Goal: Check status: Check status

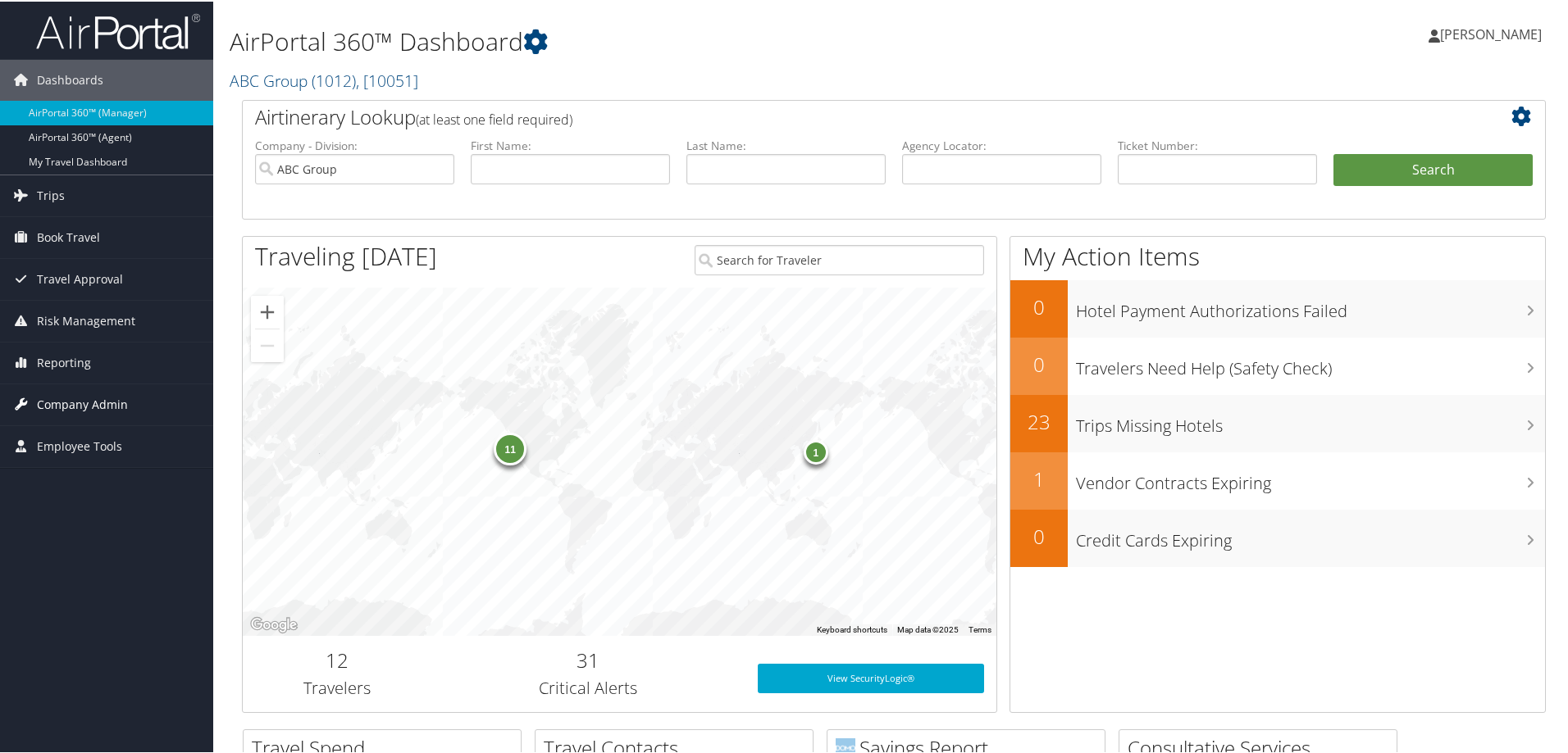
click at [86, 400] on span "Company Admin" at bounding box center [82, 403] width 91 height 41
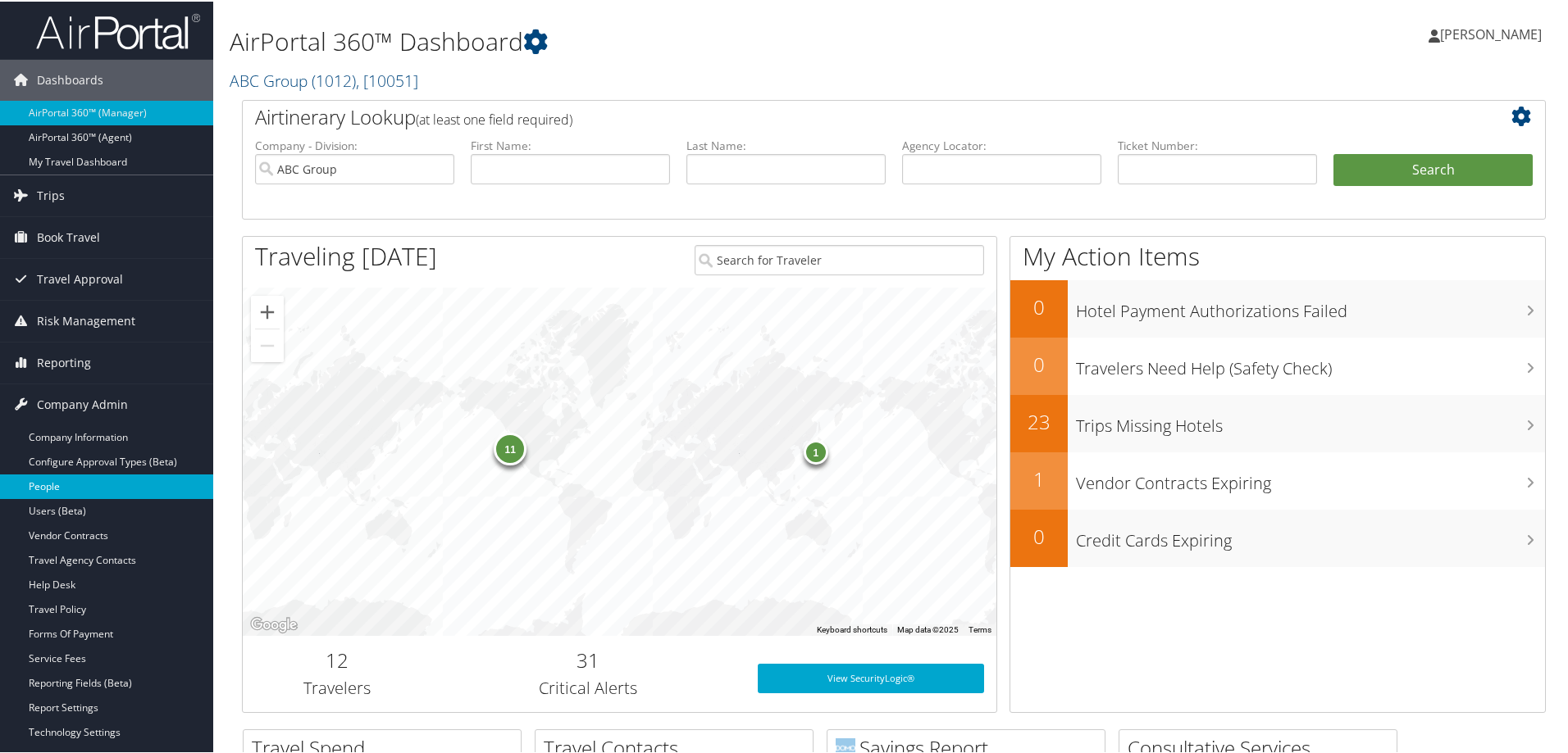
click at [68, 481] on link "People" at bounding box center [106, 485] width 213 height 24
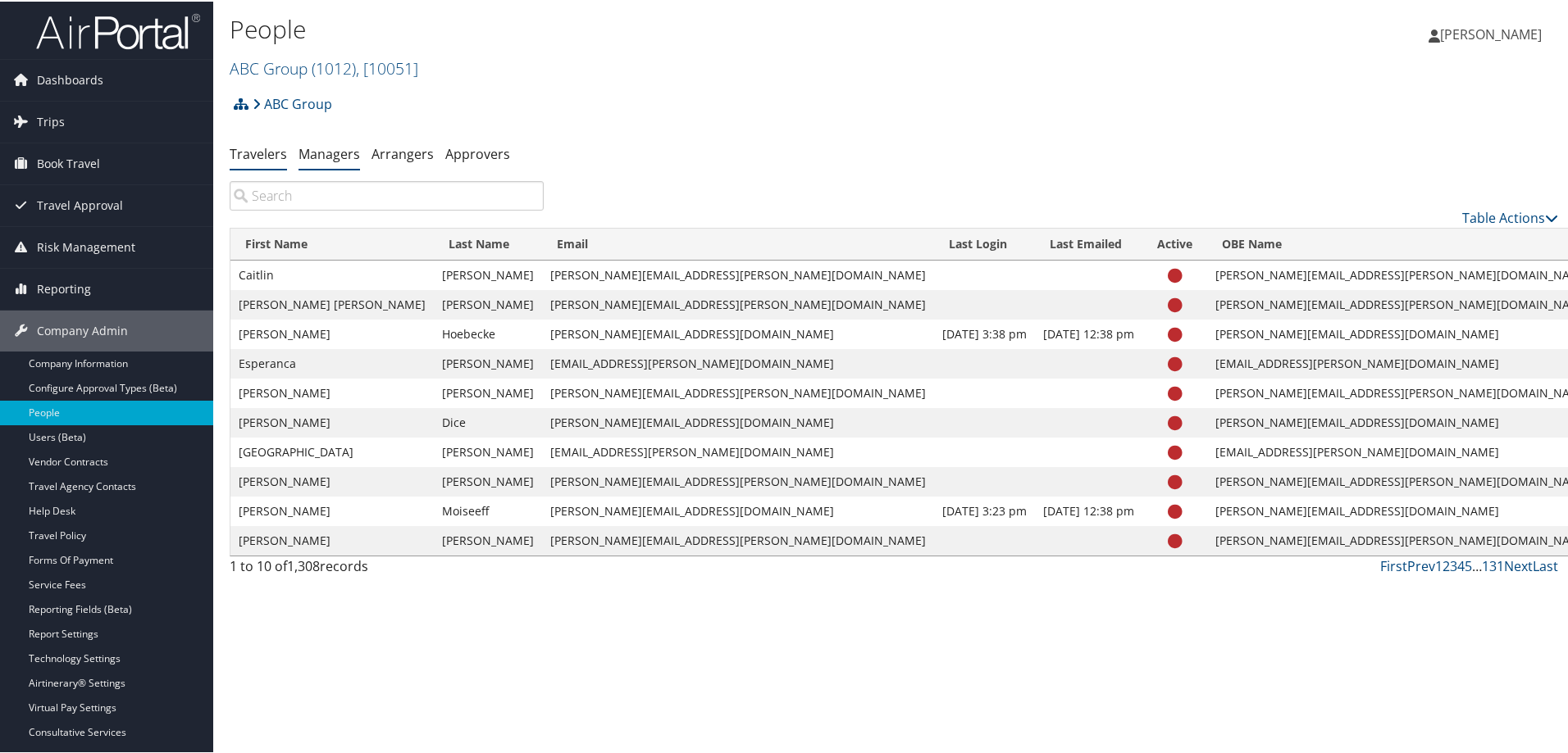
click at [337, 149] on link "Managers" at bounding box center [329, 152] width 61 height 18
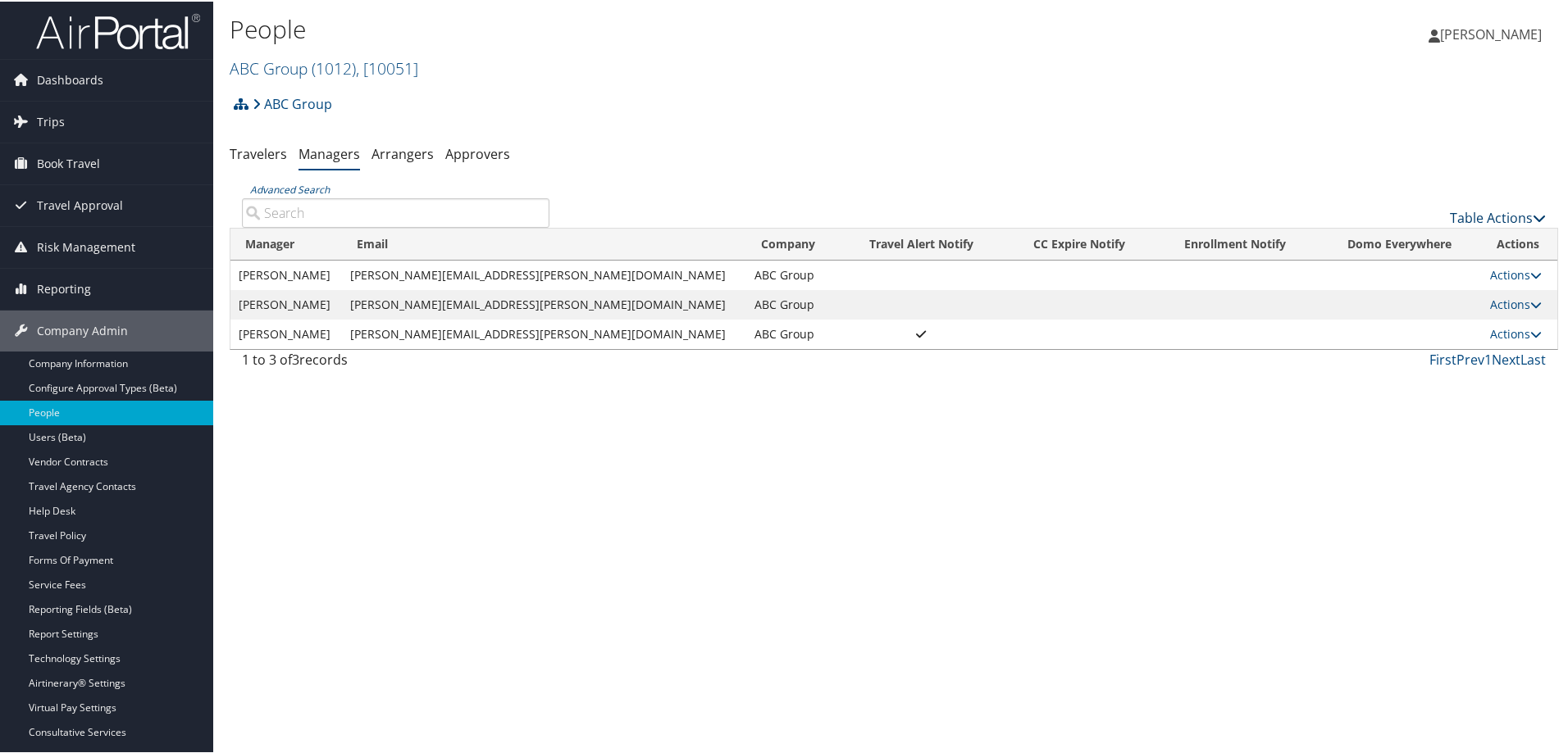
click at [1489, 212] on link "Table Actions" at bounding box center [1498, 217] width 96 height 18
click at [1370, 238] on link "Add New Travel Manager" at bounding box center [1443, 241] width 216 height 28
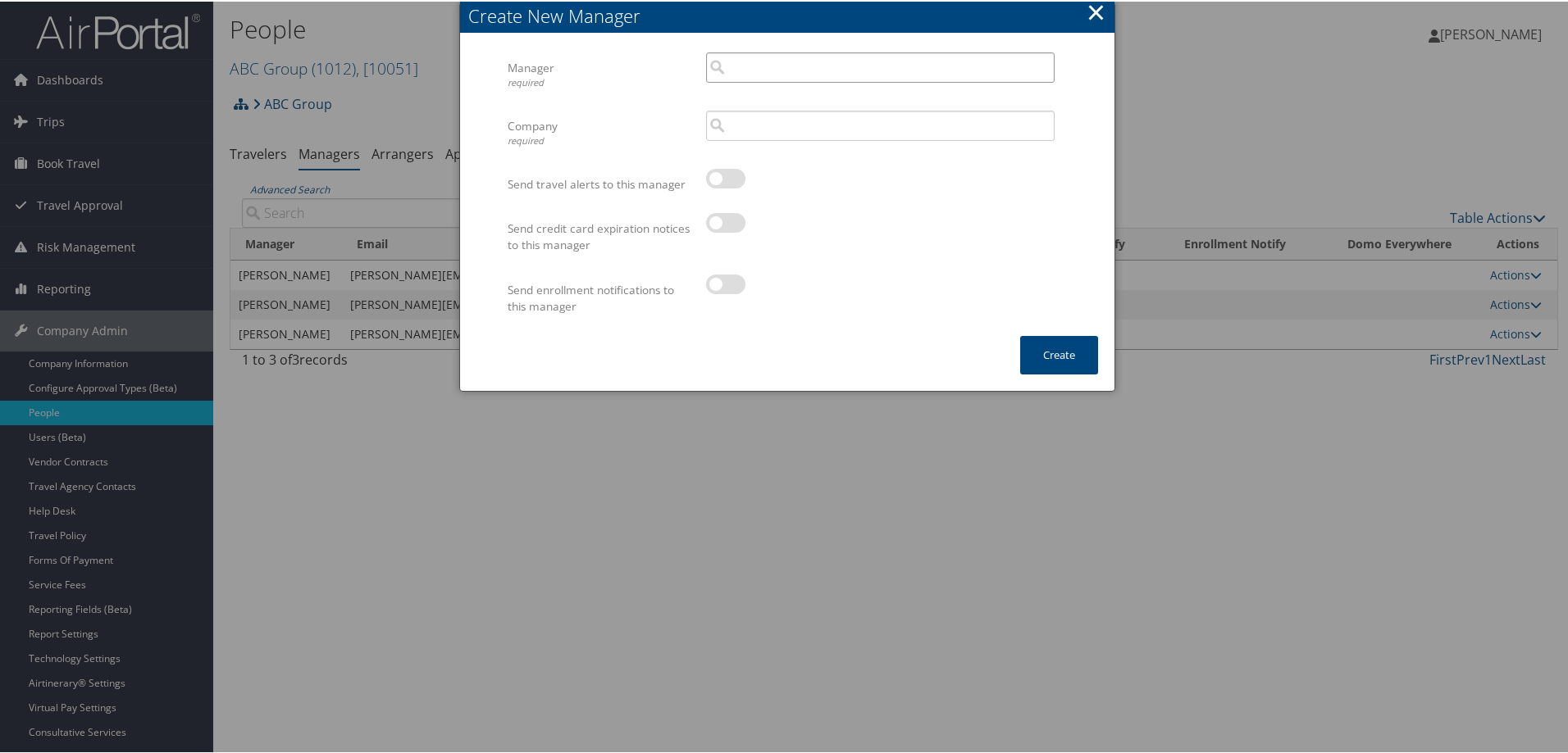
click at [798, 69] on input "search" at bounding box center [879, 66] width 348 height 31
paste input "[PERSON_NAME][EMAIL_ADDRESS][PERSON_NAME][DOMAIN_NAME]"
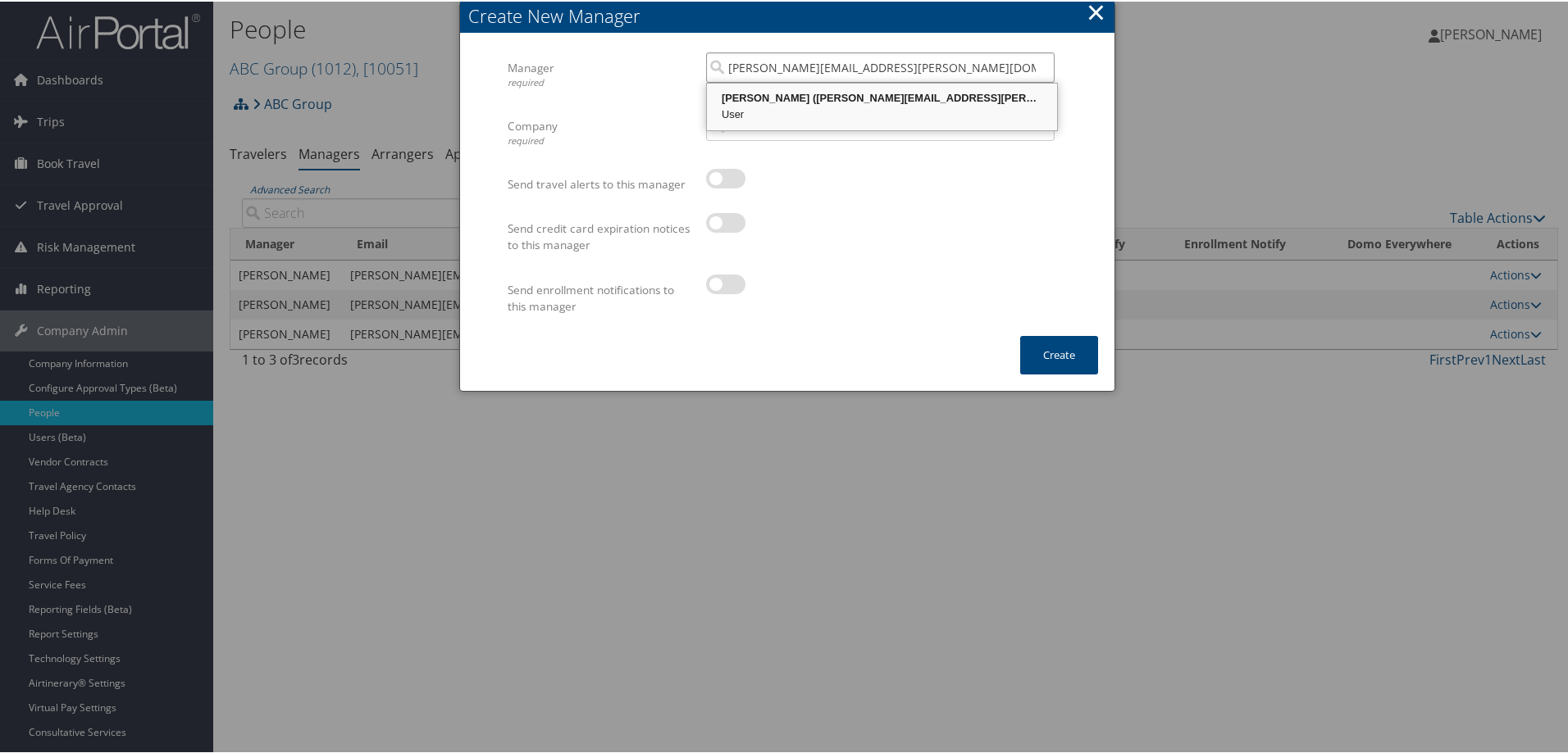
click at [834, 107] on div "User" at bounding box center [882, 113] width 346 height 16
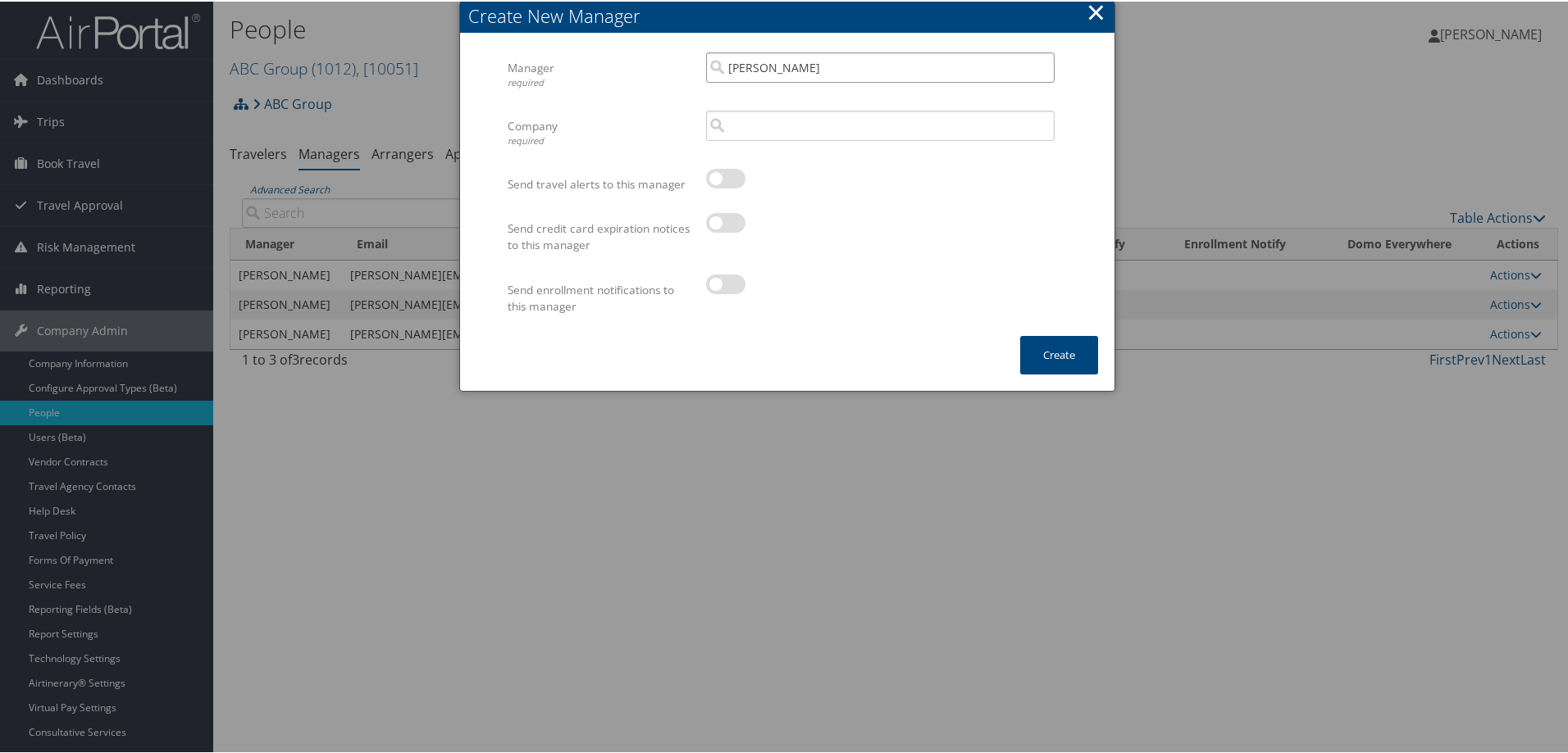
type input "Angela Bradway"
click at [768, 130] on input "search" at bounding box center [879, 124] width 348 height 31
drag, startPoint x: 789, startPoint y: 129, endPoint x: 694, endPoint y: 129, distance: 95.0
click at [694, 129] on div "us fara Multiple values The selected items contain different values for this in…" at bounding box center [880, 130] width 374 height 43
type input "us fara"
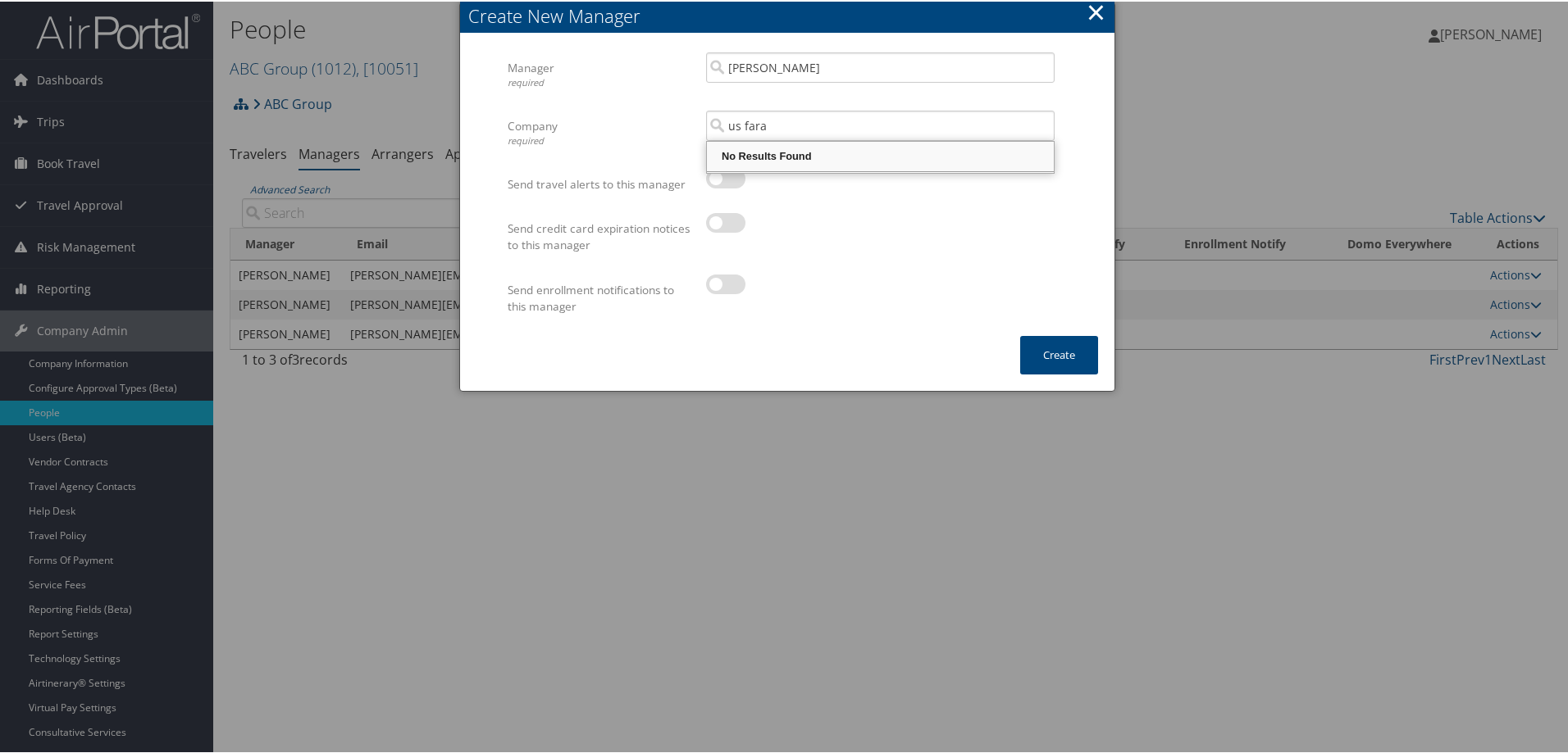
click at [929, 222] on div at bounding box center [879, 230] width 348 height 38
click at [1041, 121] on input "us fara" at bounding box center [879, 124] width 348 height 31
type input "US FARATHANE"
click at [1091, 5] on button "×" at bounding box center [1095, 11] width 19 height 32
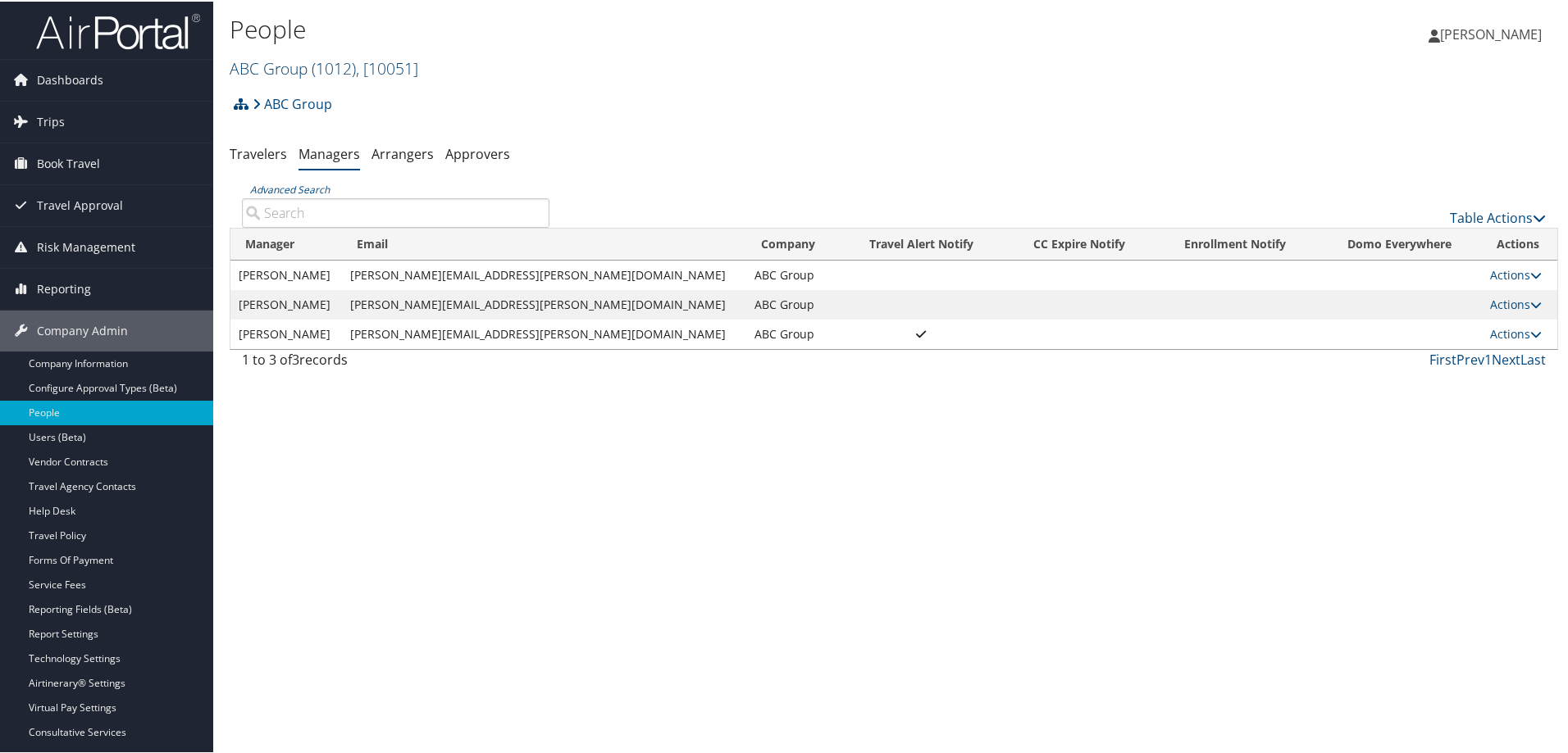
click at [266, 67] on link "ABC Group ( 1012 ) , [ 10051 ]" at bounding box center [324, 67] width 189 height 22
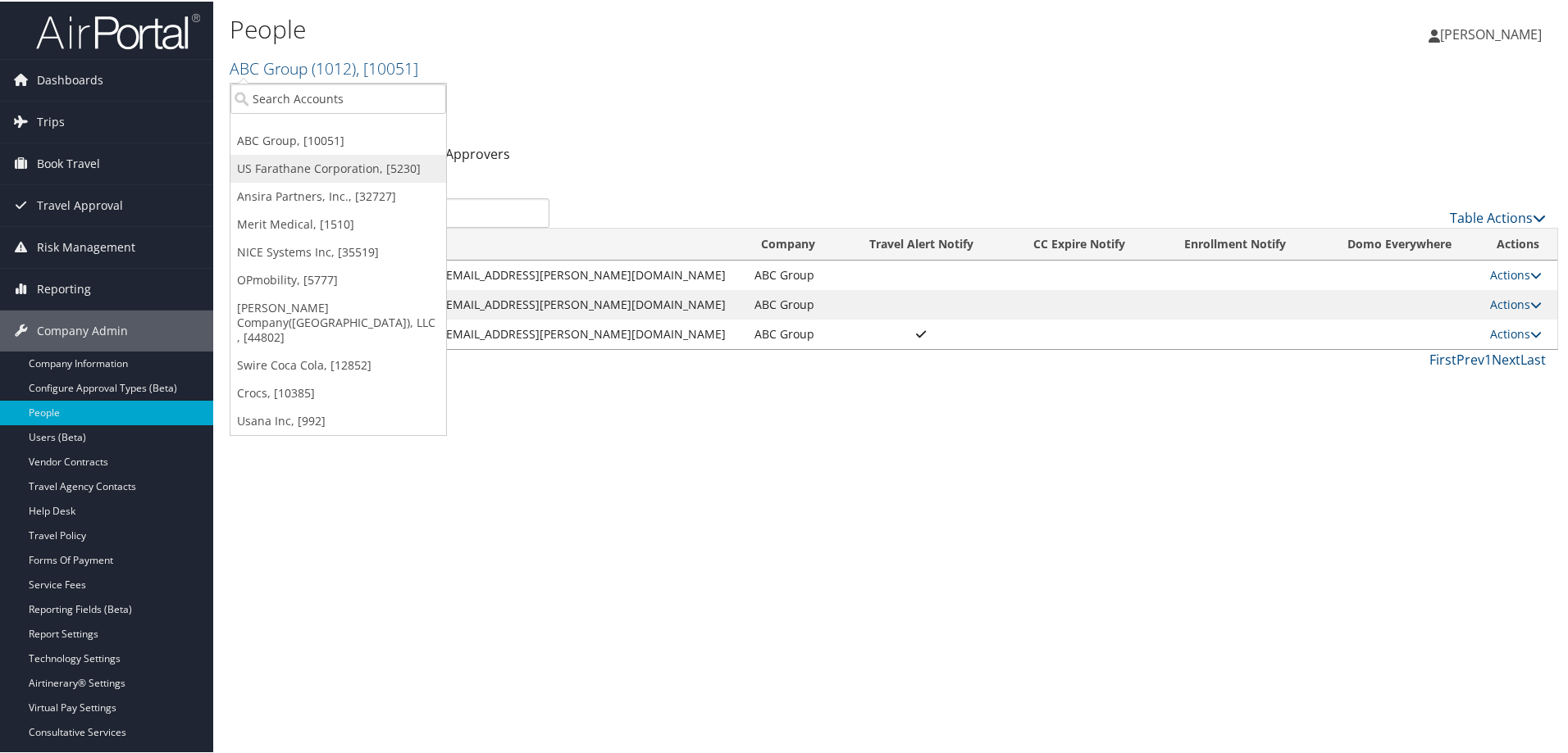
click at [320, 165] on link "US Farathane Corporation, [5230]" at bounding box center [338, 166] width 216 height 28
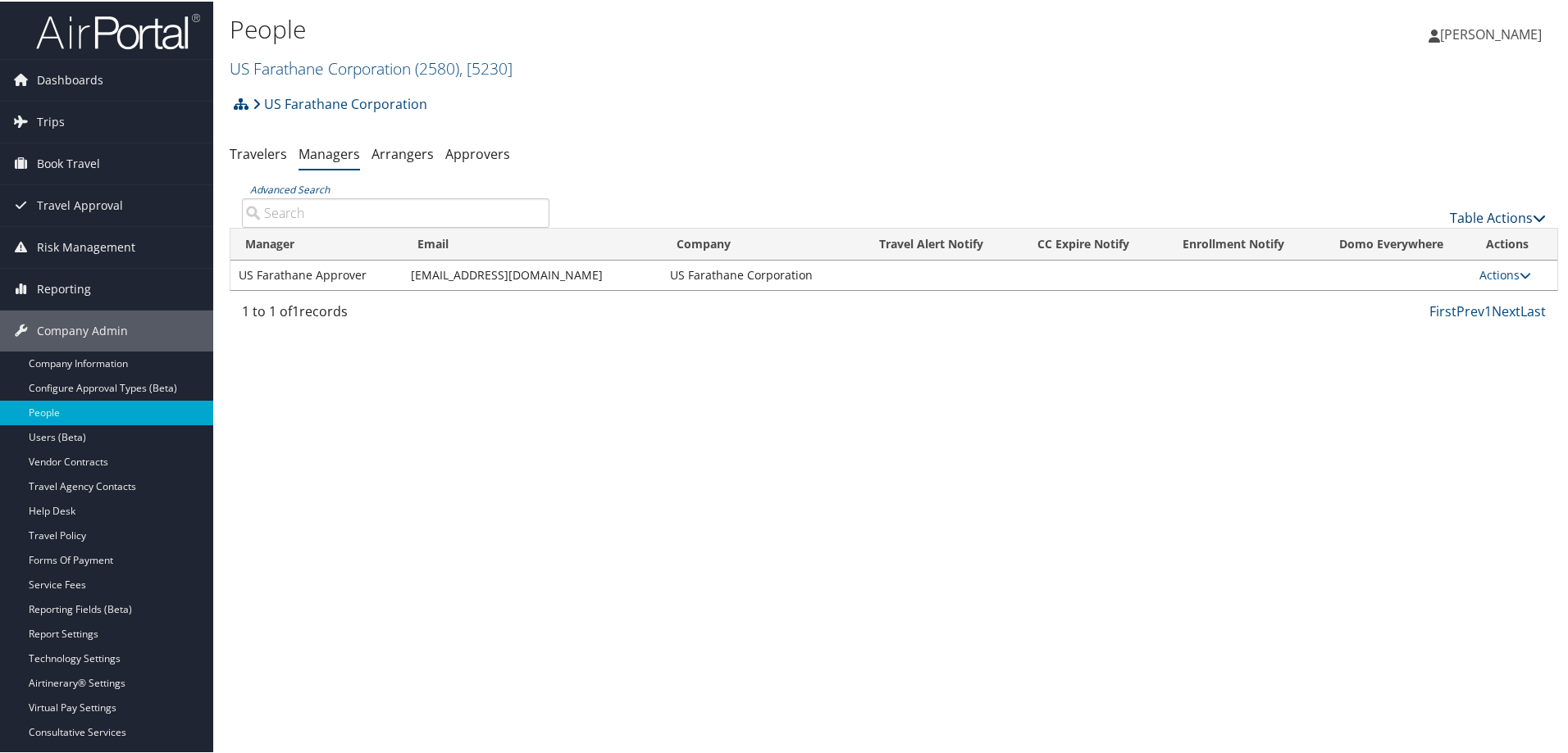
click at [1495, 224] on link "Table Actions" at bounding box center [1498, 217] width 96 height 18
click at [1419, 237] on link "Add New Travel Manager" at bounding box center [1443, 241] width 216 height 28
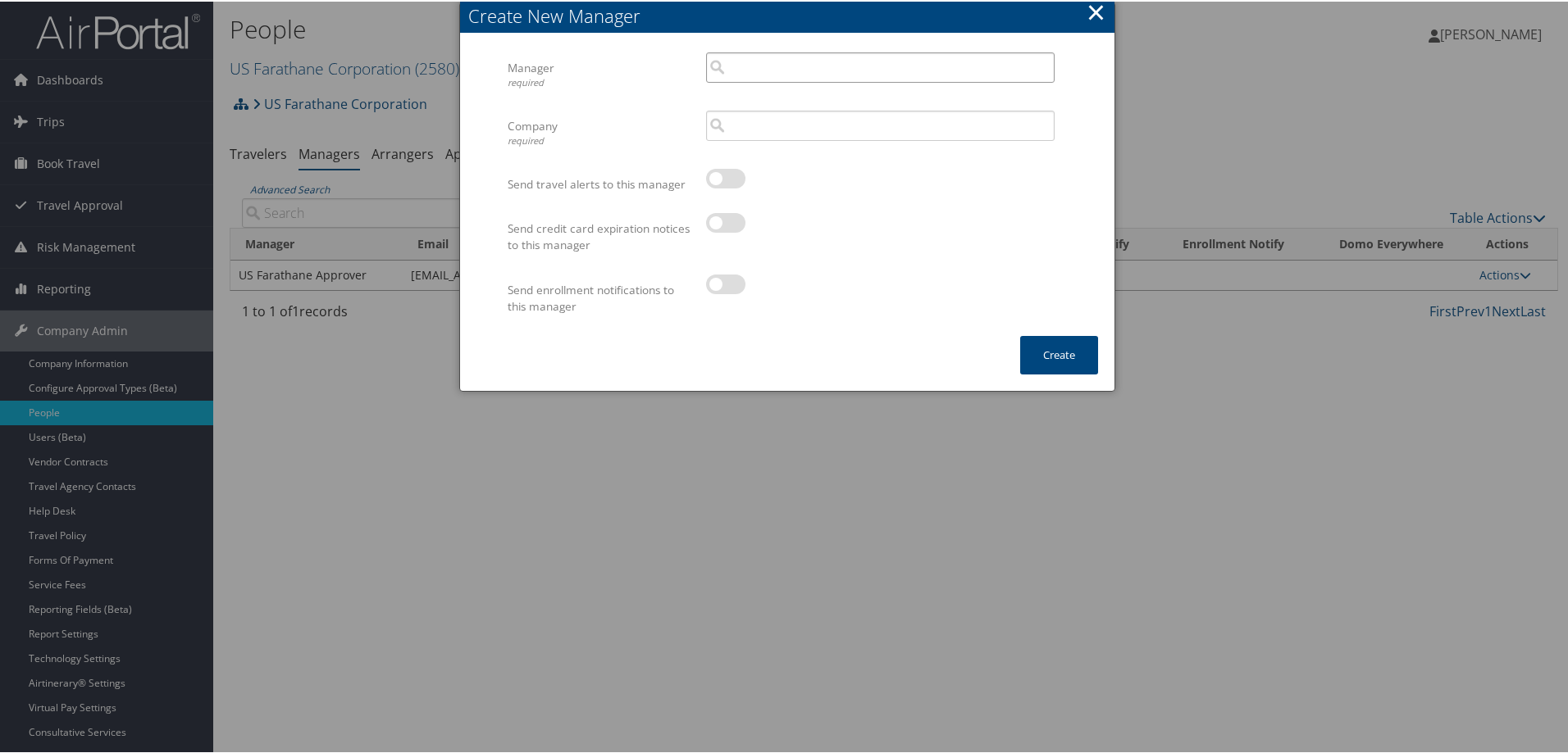
click at [759, 67] on input "search" at bounding box center [879, 66] width 348 height 31
paste input "angela.bradway@usfarathane.com"
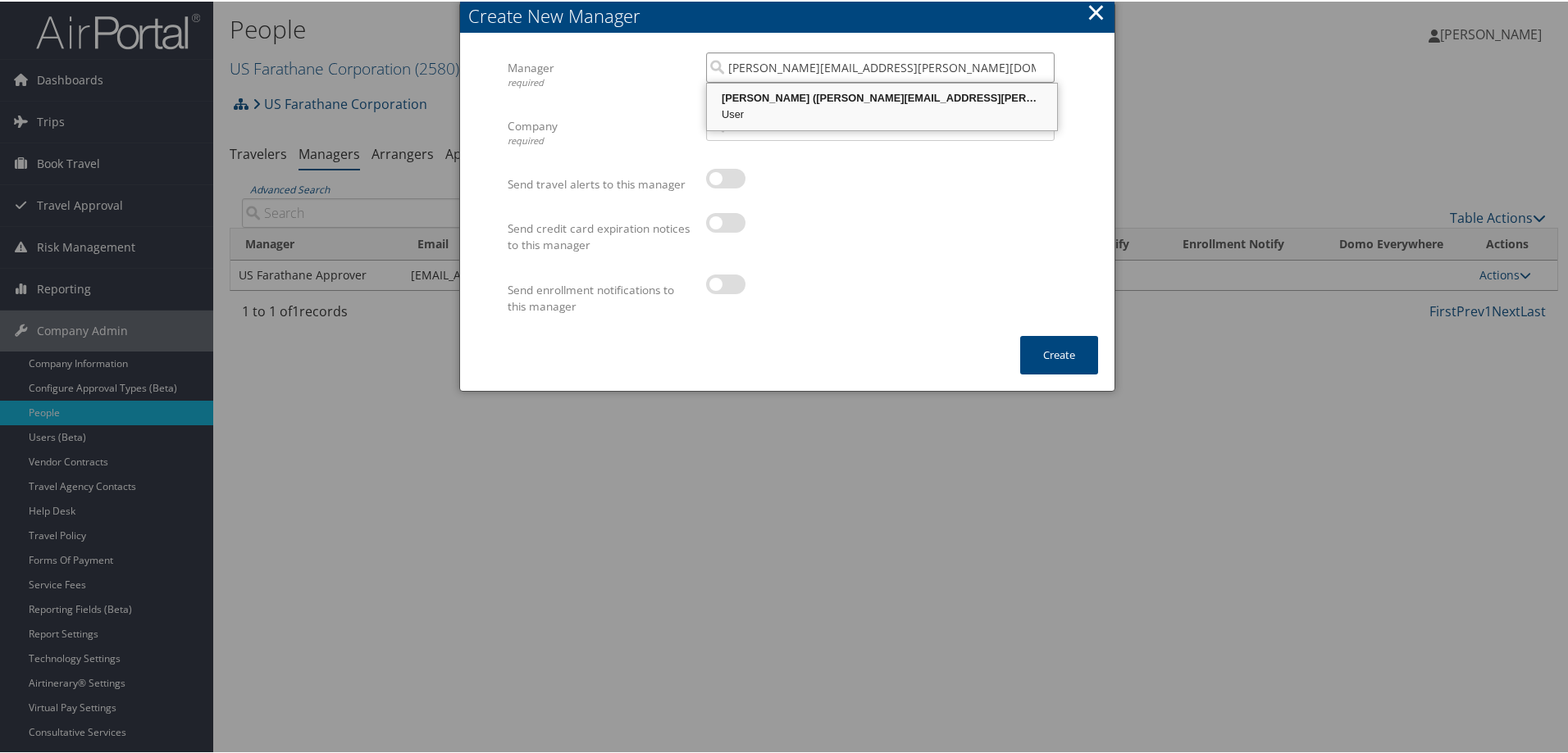
click at [770, 106] on div "User" at bounding box center [882, 113] width 346 height 16
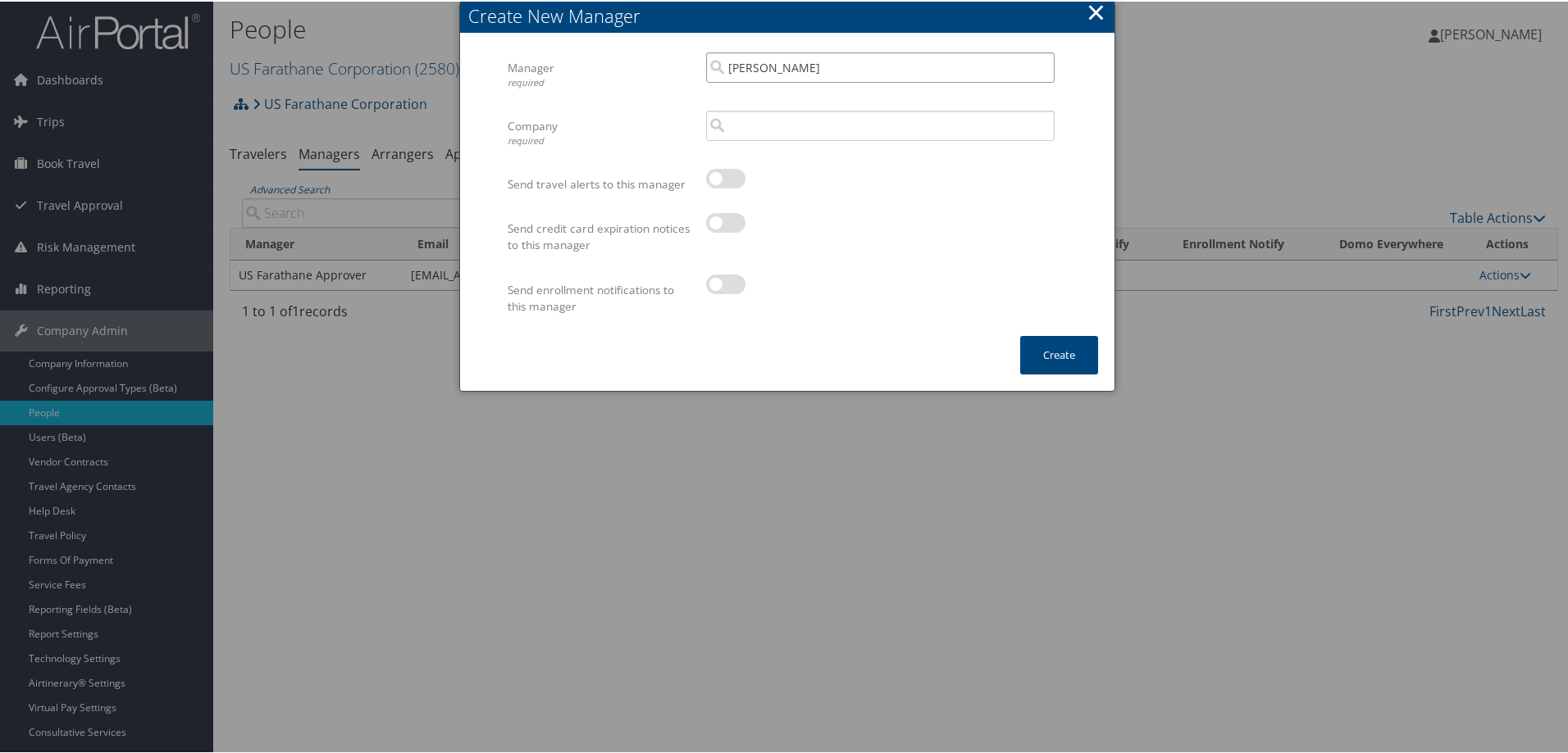
type input "Angela Bradway"
click at [763, 115] on input "search" at bounding box center [879, 124] width 348 height 31
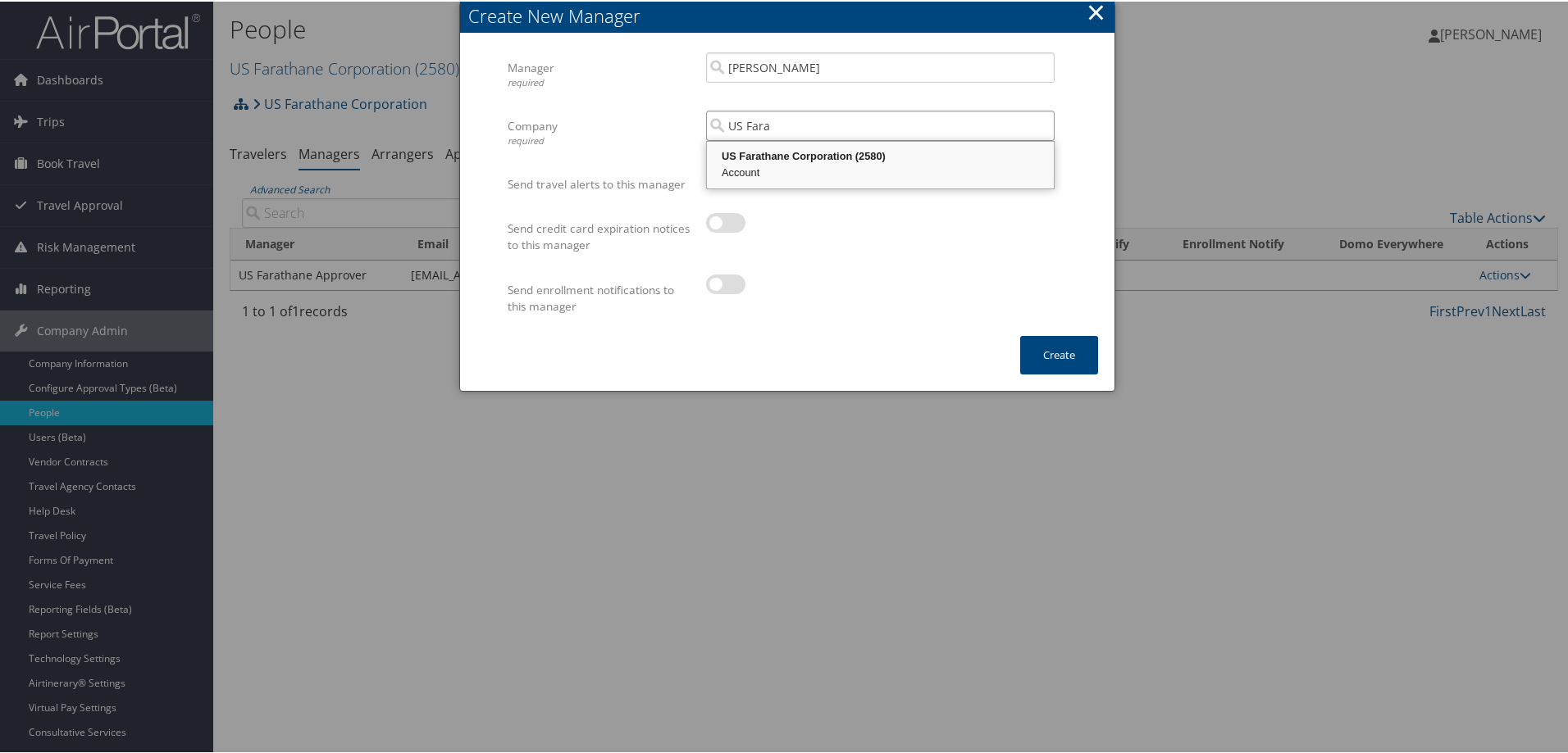
click at [784, 166] on div "Account" at bounding box center [880, 171] width 342 height 16
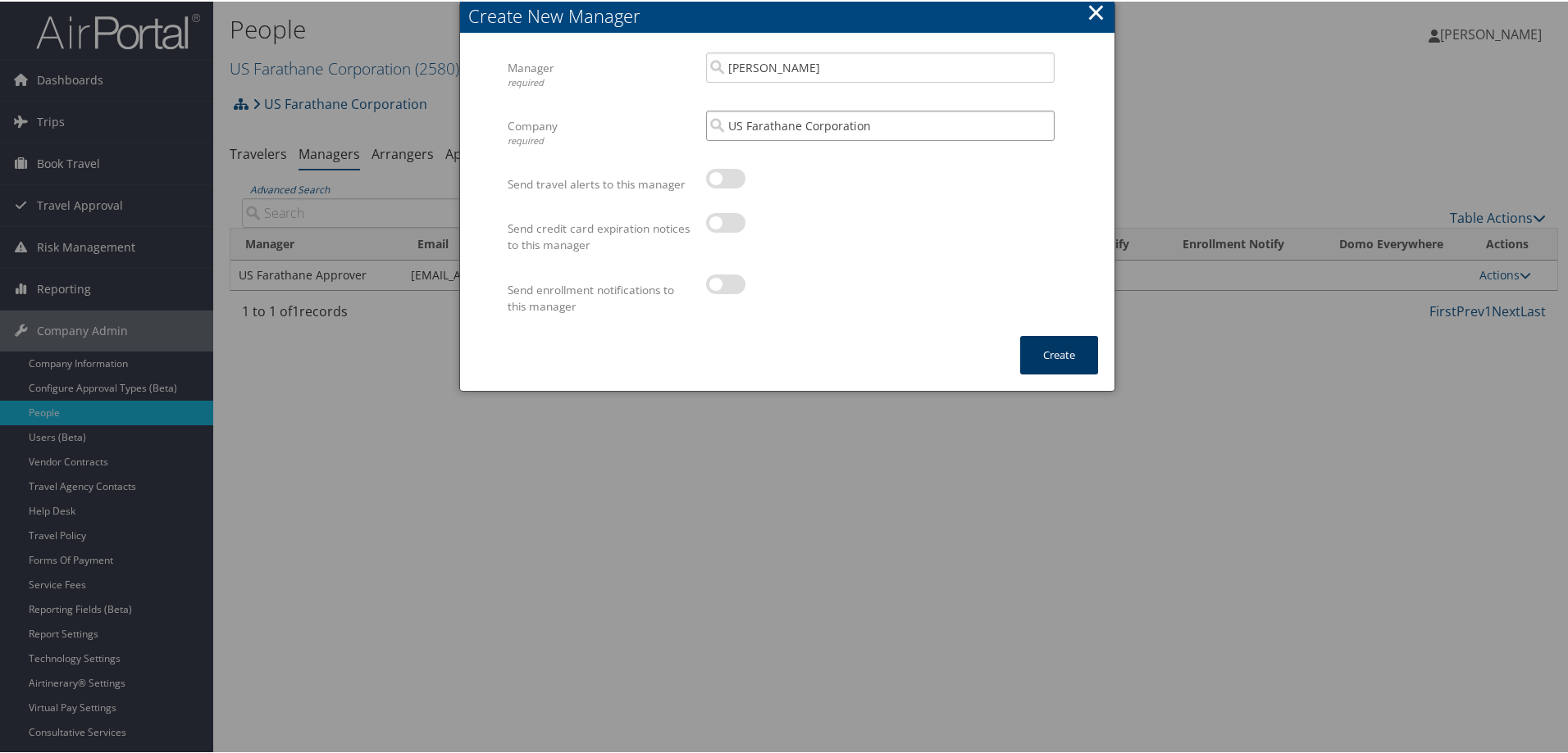
type input "US Farathane Corporation"
click at [1043, 352] on button "Create" at bounding box center [1059, 354] width 78 height 39
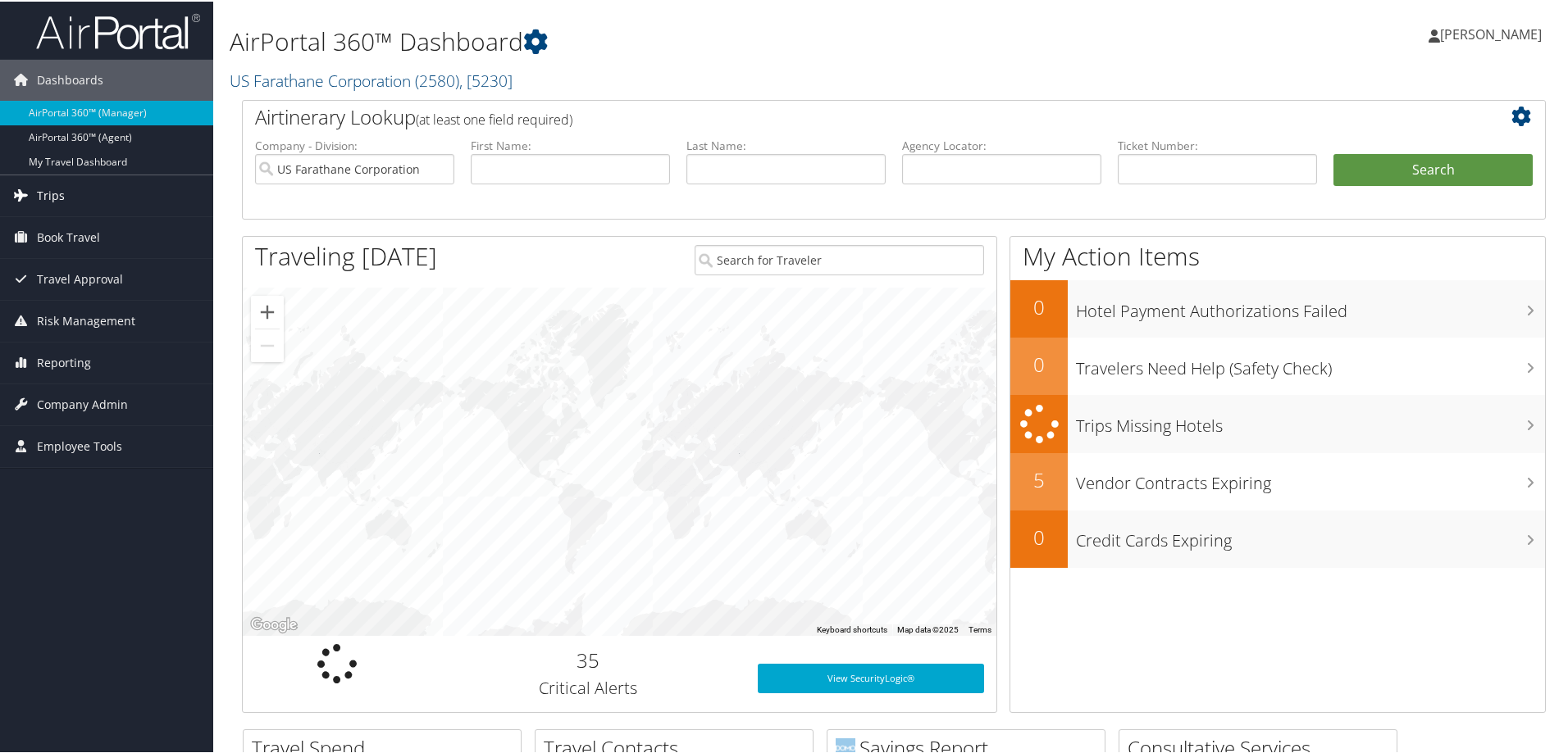
click at [58, 193] on span "Trips" at bounding box center [50, 194] width 28 height 41
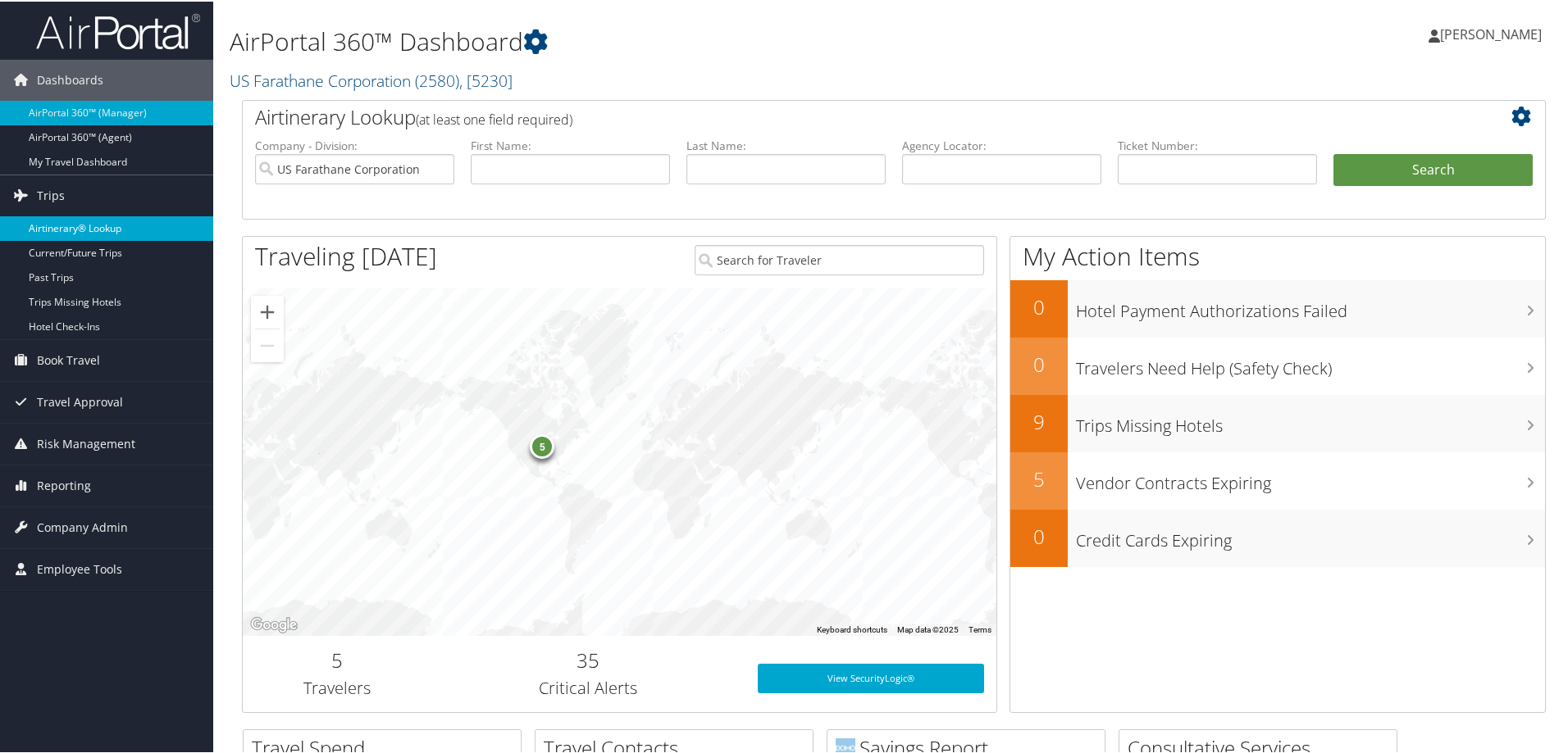
click at [78, 221] on link "Airtinerary® Lookup" at bounding box center [106, 227] width 213 height 24
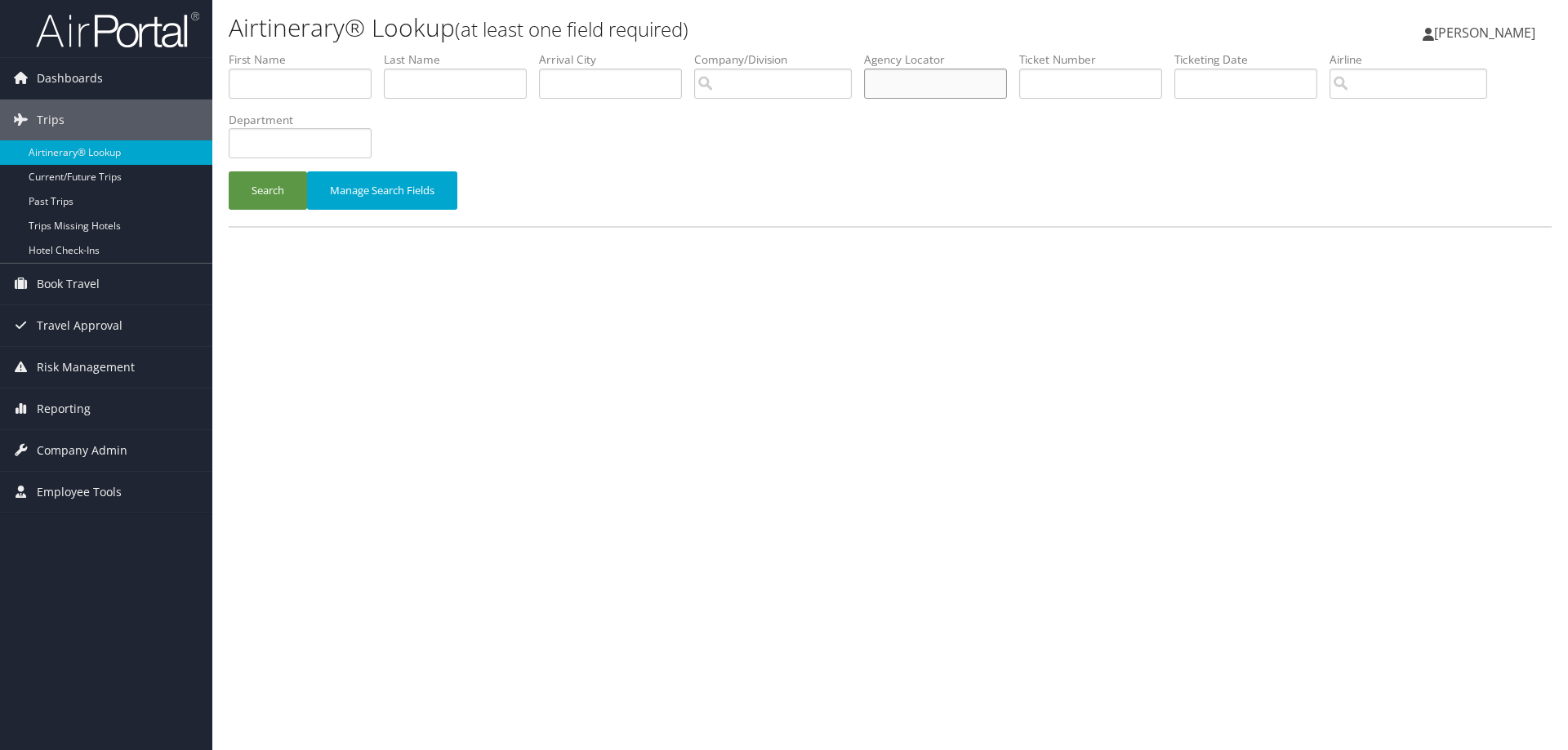
click at [916, 82] on input "text" at bounding box center [935, 84] width 143 height 30
paste input "DN2MGC"
type input "DN2MGC"
click at [264, 194] on button "Search" at bounding box center [267, 190] width 78 height 39
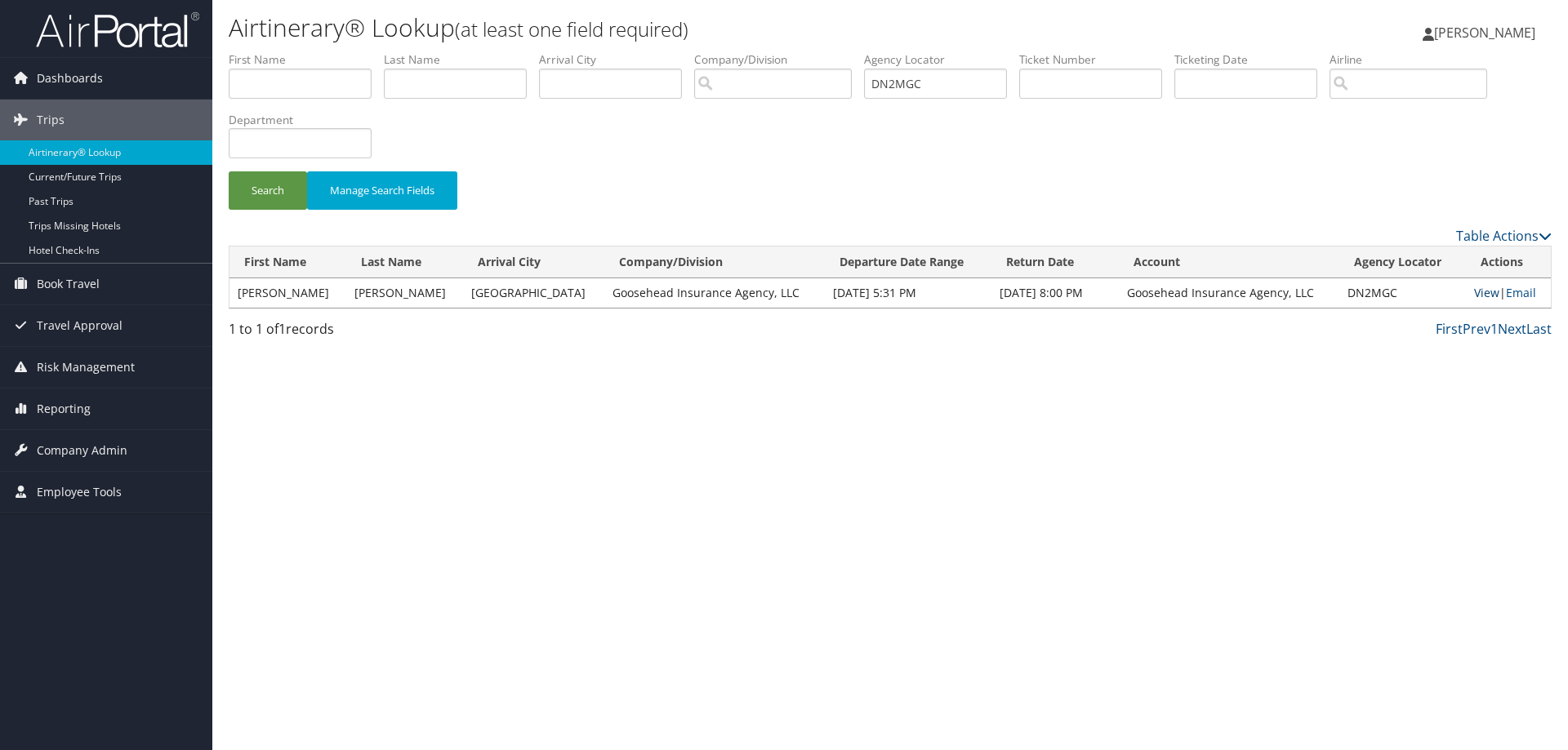
click at [1479, 287] on link "View" at bounding box center [1486, 292] width 25 height 15
click at [80, 444] on span "Company Admin" at bounding box center [82, 451] width 91 height 41
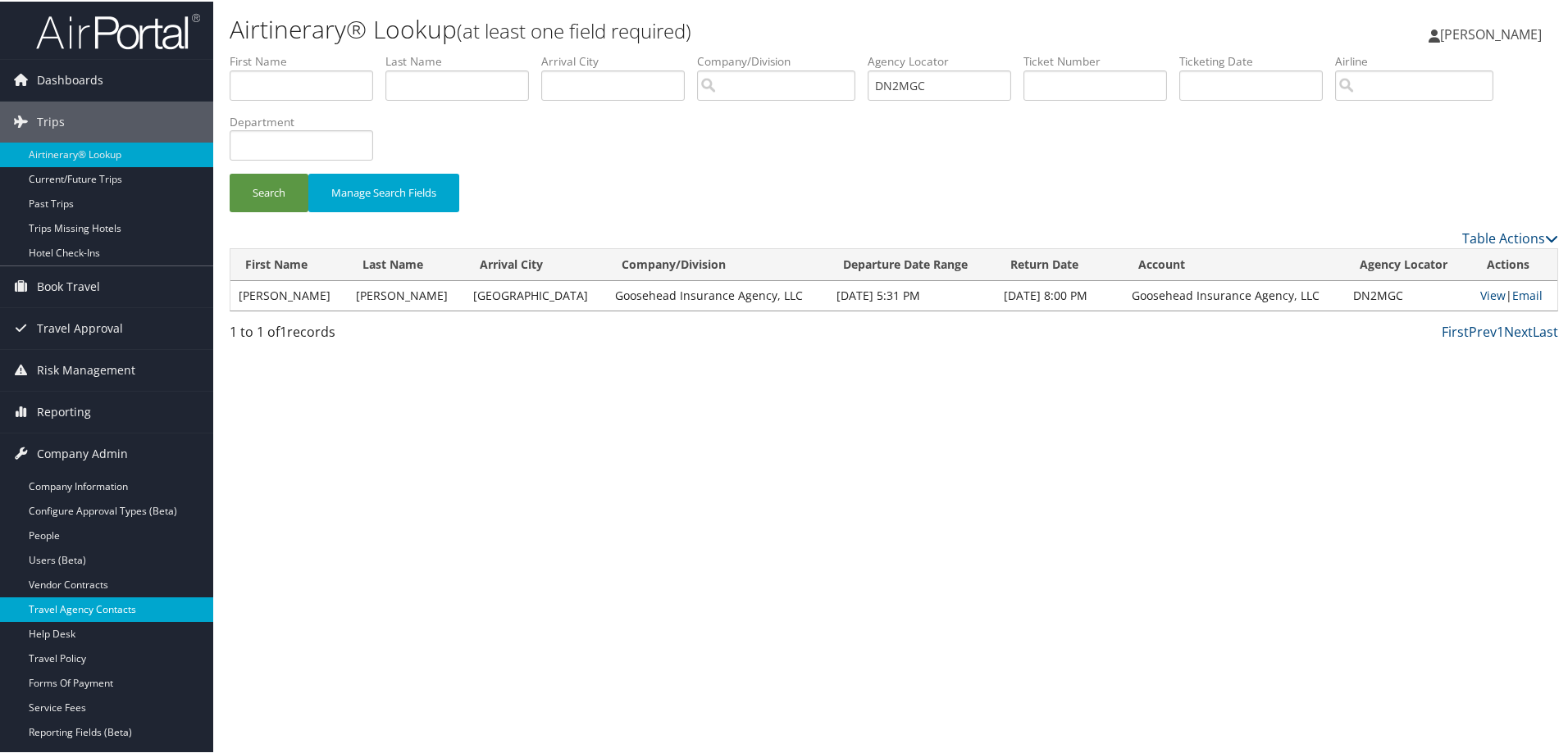
click at [88, 604] on link "Travel Agency Contacts" at bounding box center [106, 607] width 213 height 24
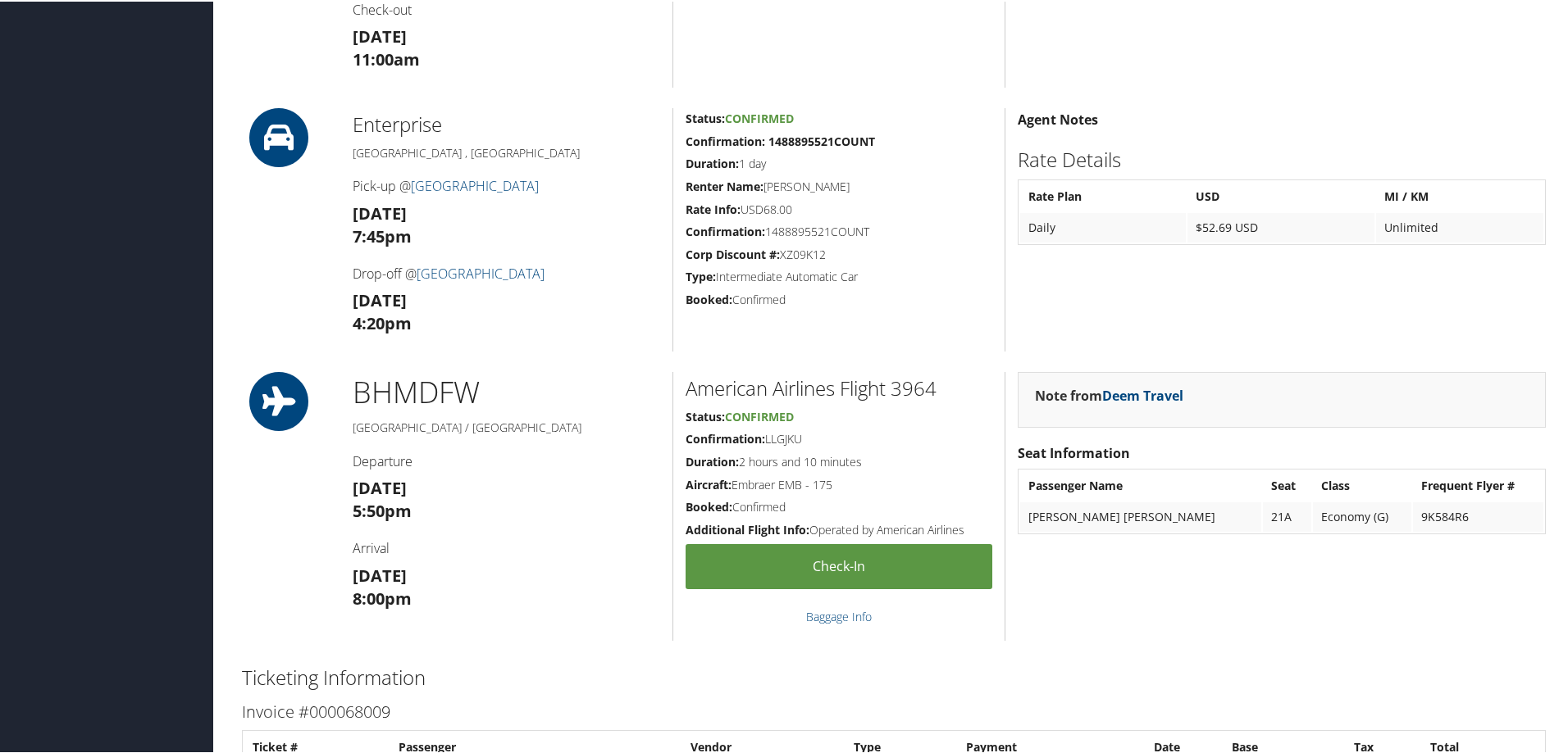
scroll to position [1312, 0]
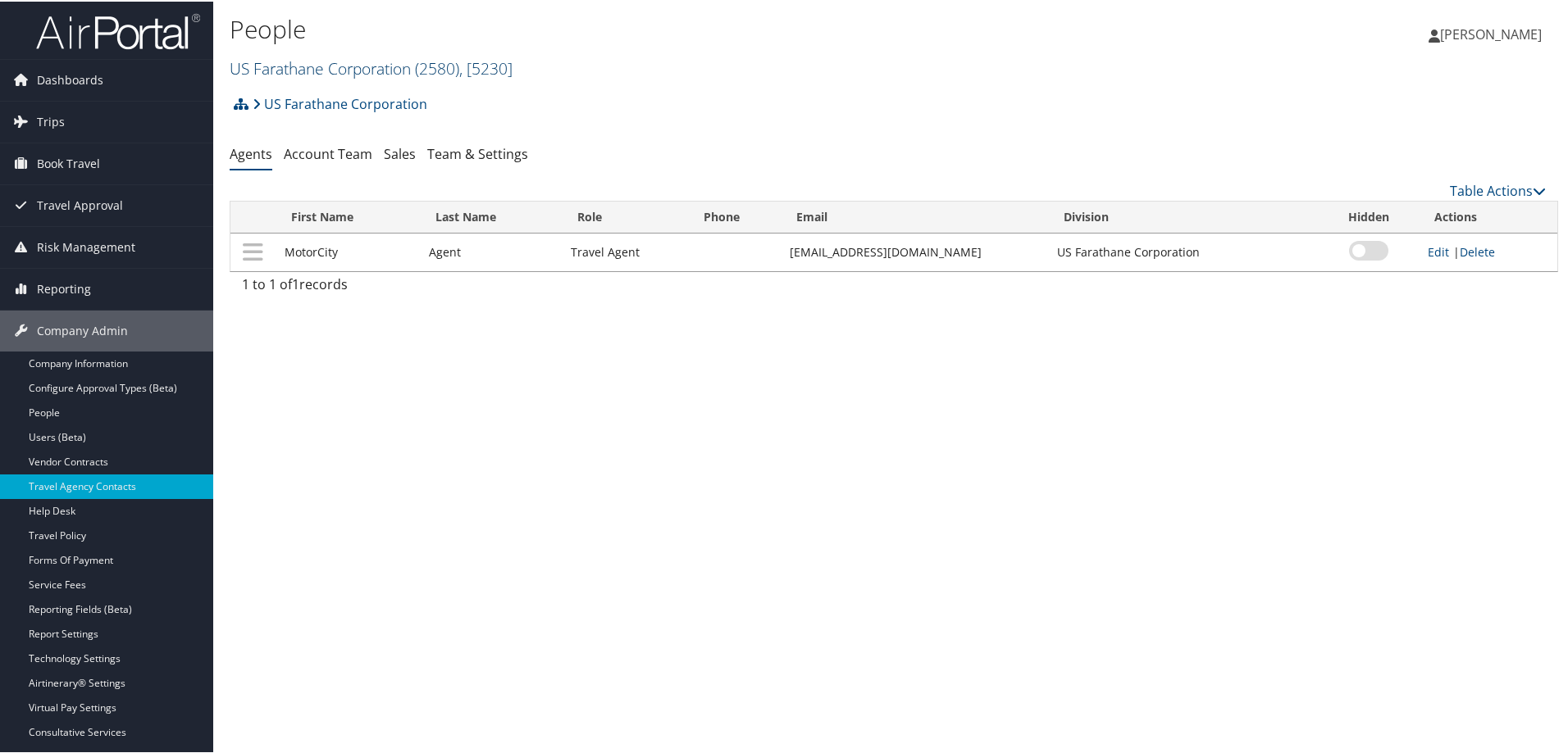
click at [277, 63] on link "US Farathane Corporation ( 2580 ) , [ 5230 ]" at bounding box center [371, 67] width 283 height 22
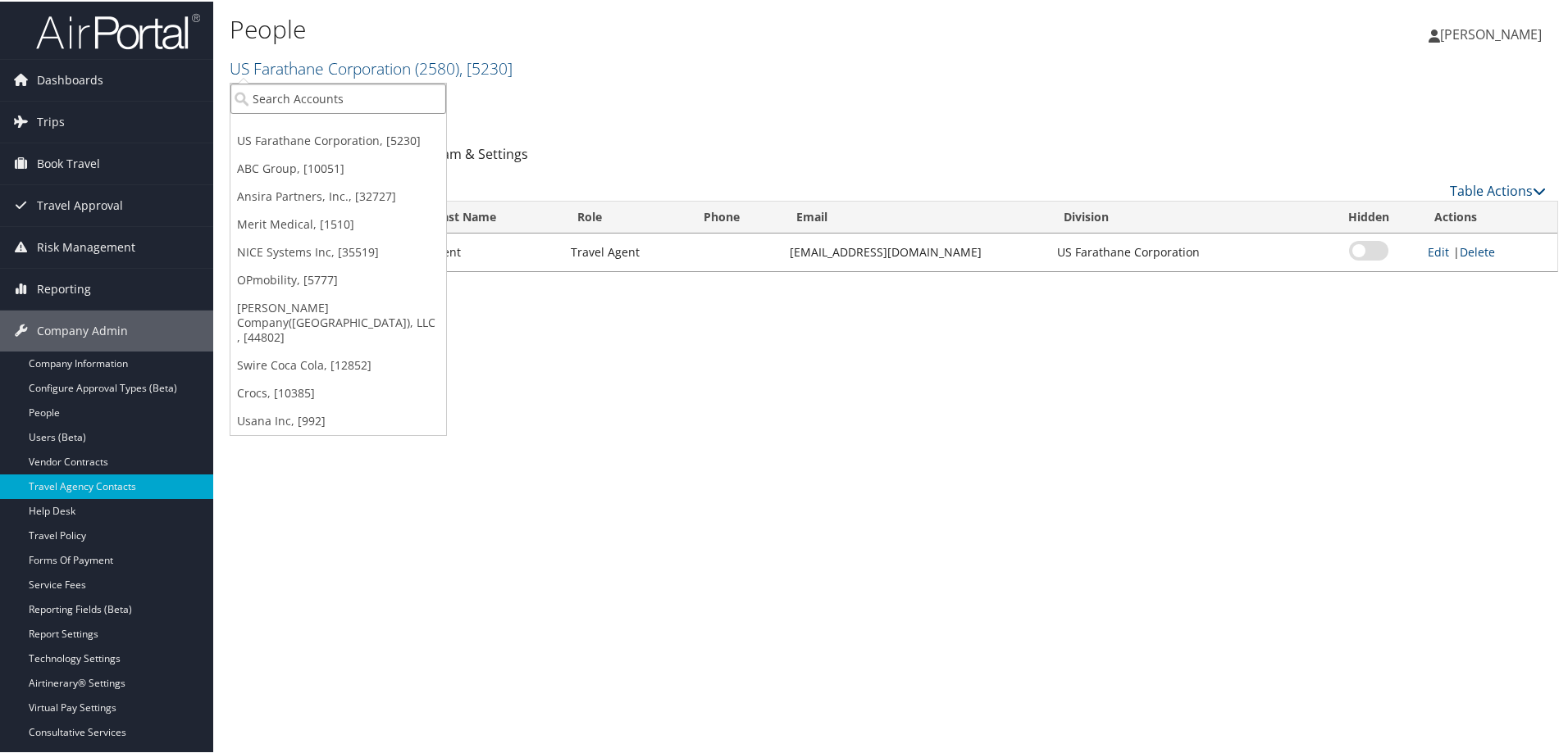
click at [279, 94] on input "search" at bounding box center [338, 97] width 216 height 31
type input "goose"
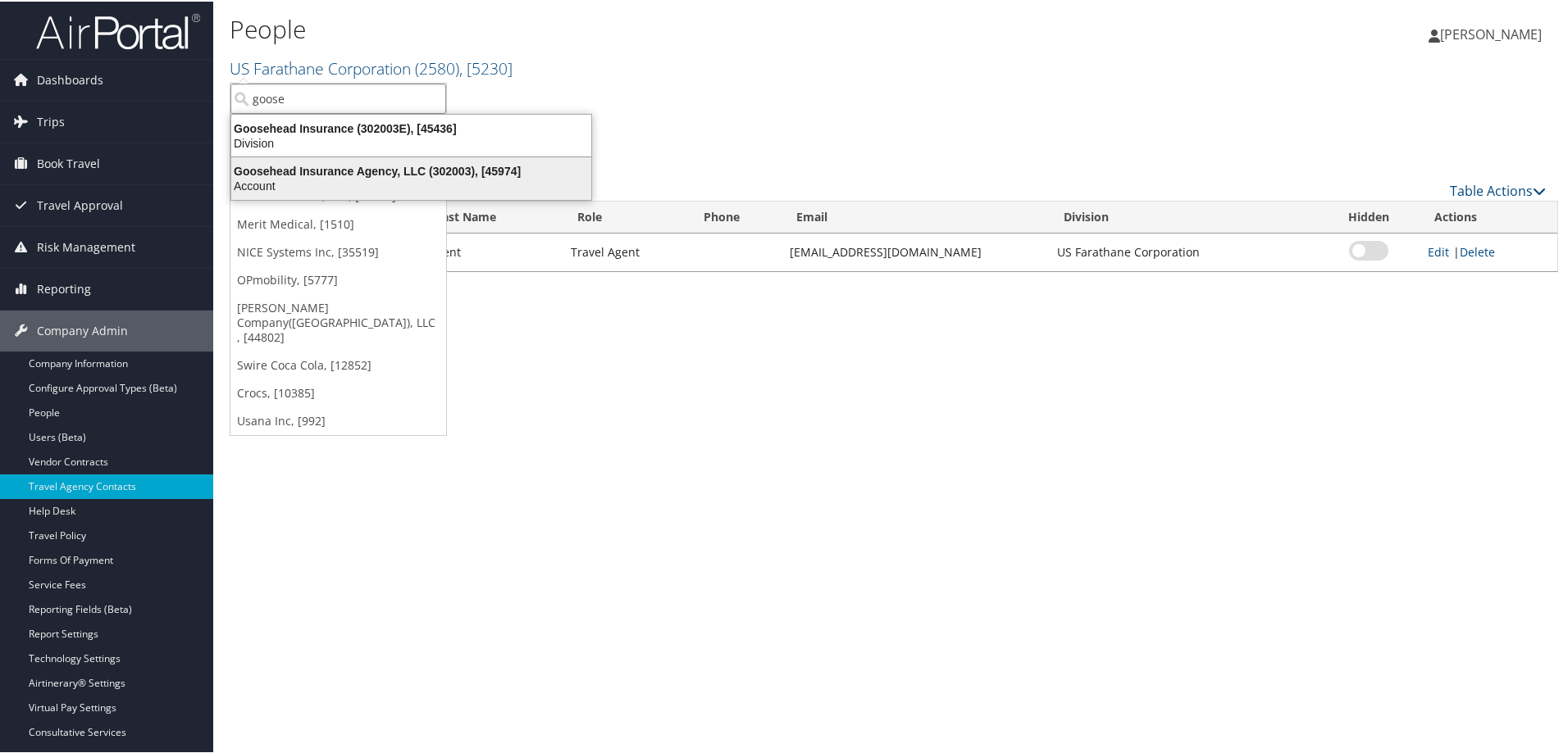
click at [345, 167] on div "Goosehead Insurance Agency, LLC (302003), [45974]" at bounding box center [411, 169] width 380 height 14
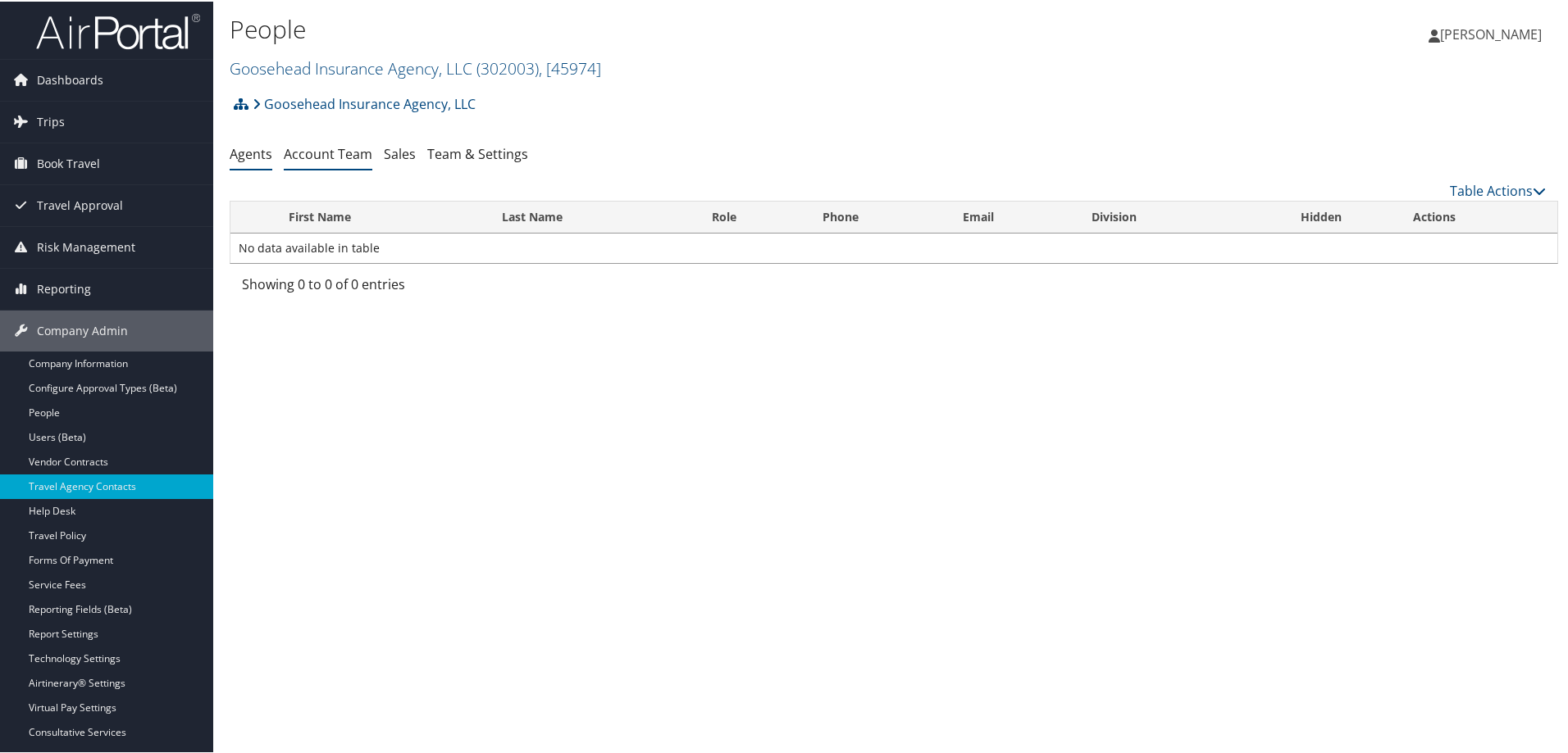
click at [331, 152] on link "Account Team" at bounding box center [328, 152] width 88 height 18
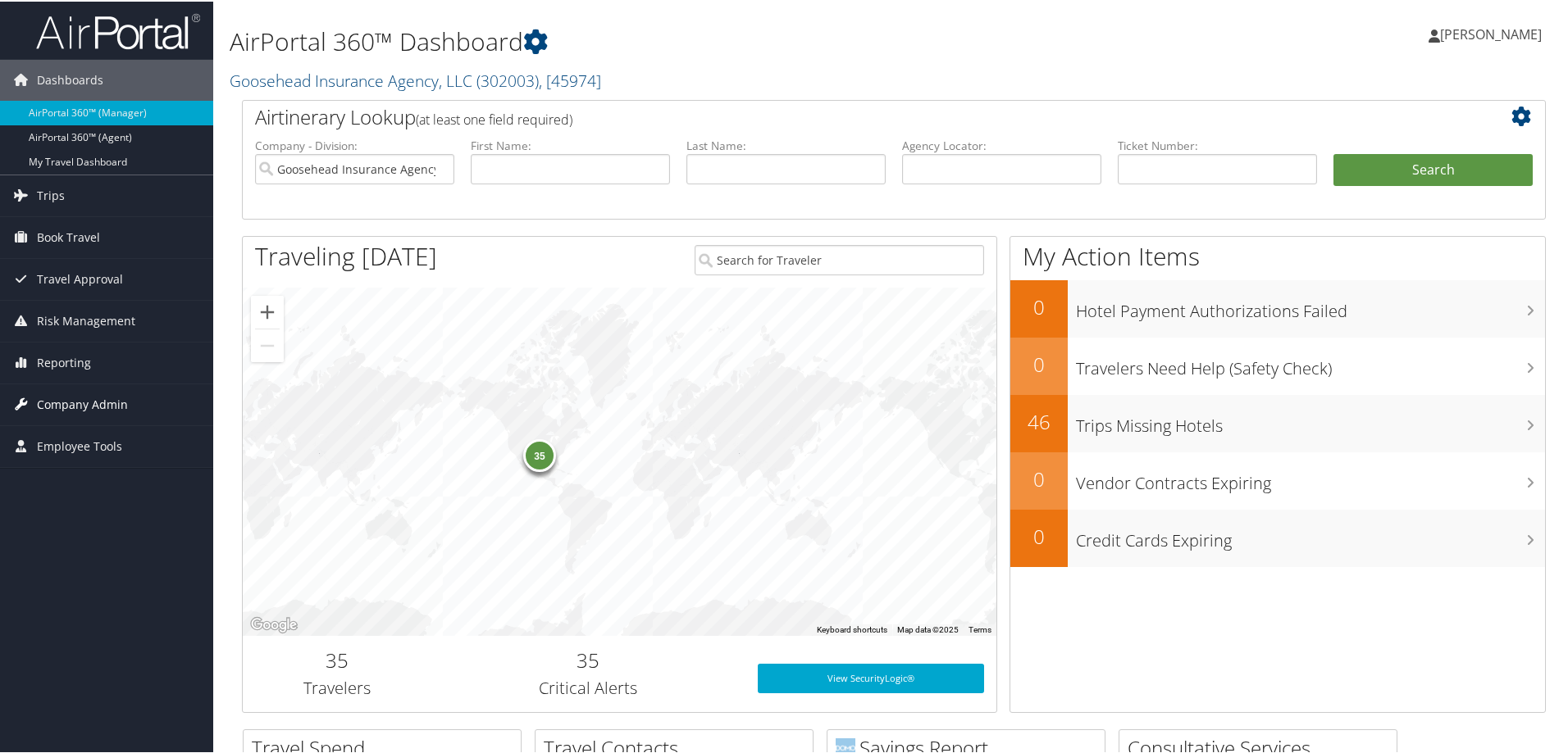
click at [86, 399] on span "Company Admin" at bounding box center [82, 403] width 91 height 41
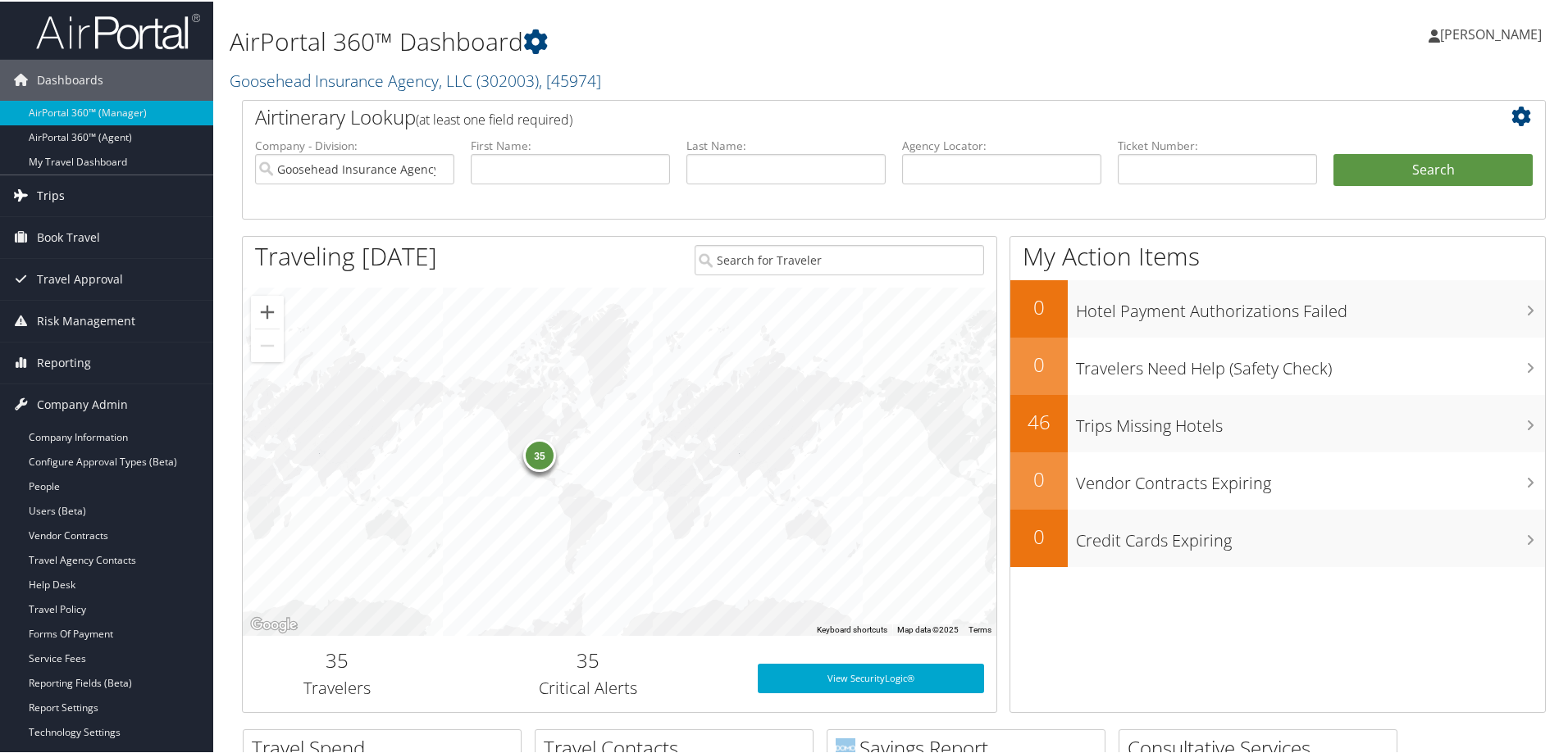
click at [55, 193] on span "Trips" at bounding box center [50, 194] width 28 height 41
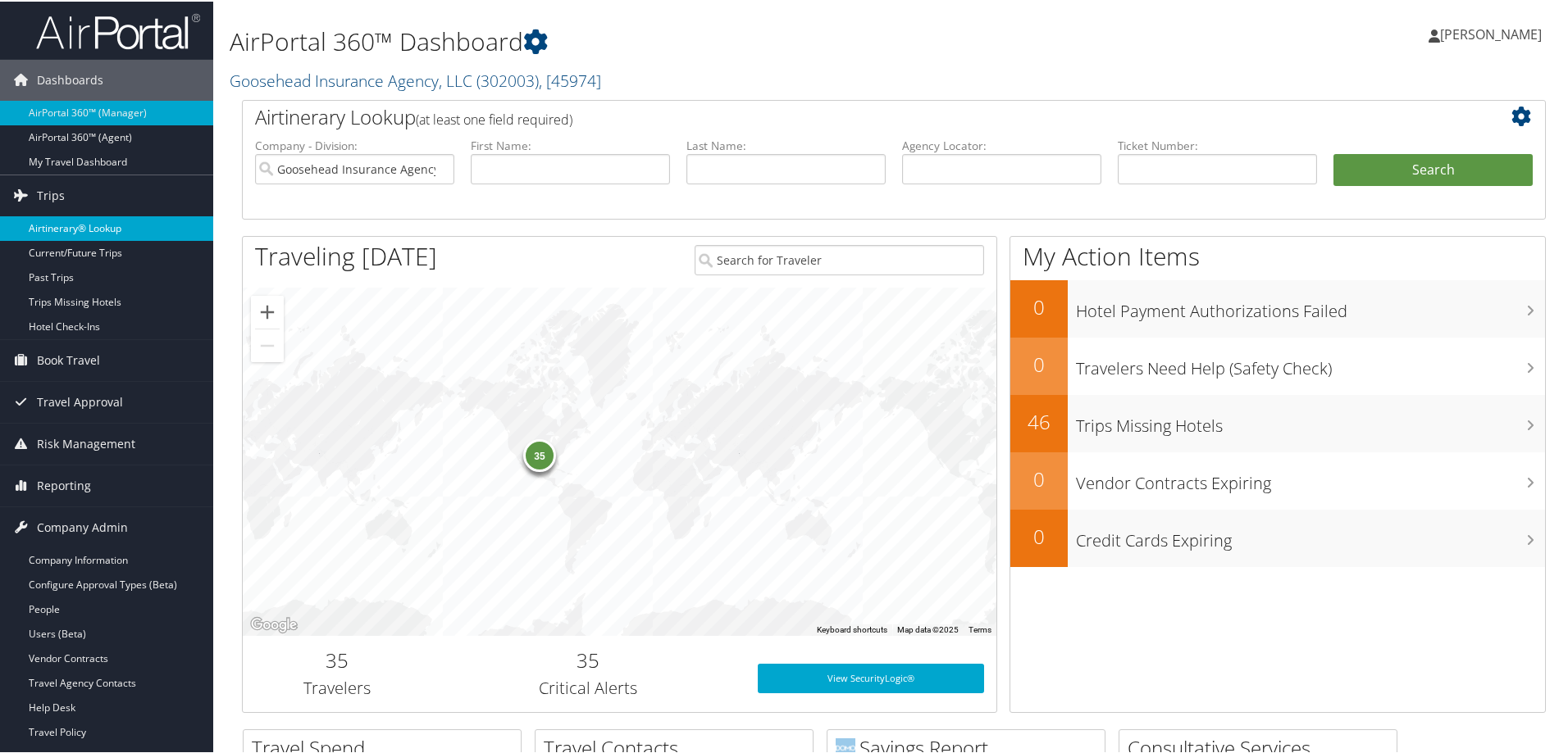
click at [74, 225] on link "Airtinerary® Lookup" at bounding box center [106, 227] width 213 height 24
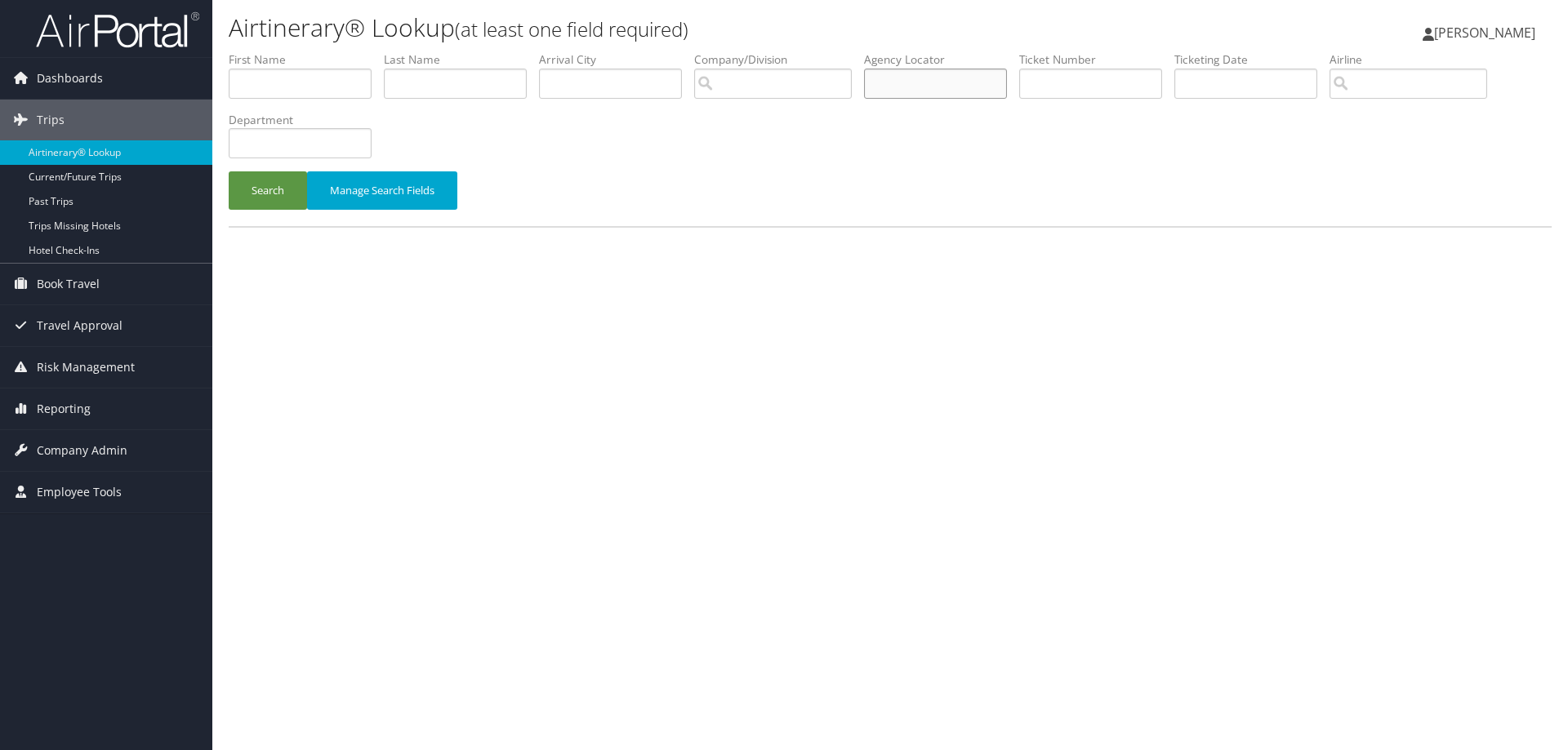
click at [923, 78] on input "text" at bounding box center [935, 84] width 143 height 30
paste input "DN2MGC"
type input "DN2MGC"
click at [270, 186] on button "Search" at bounding box center [267, 190] width 78 height 39
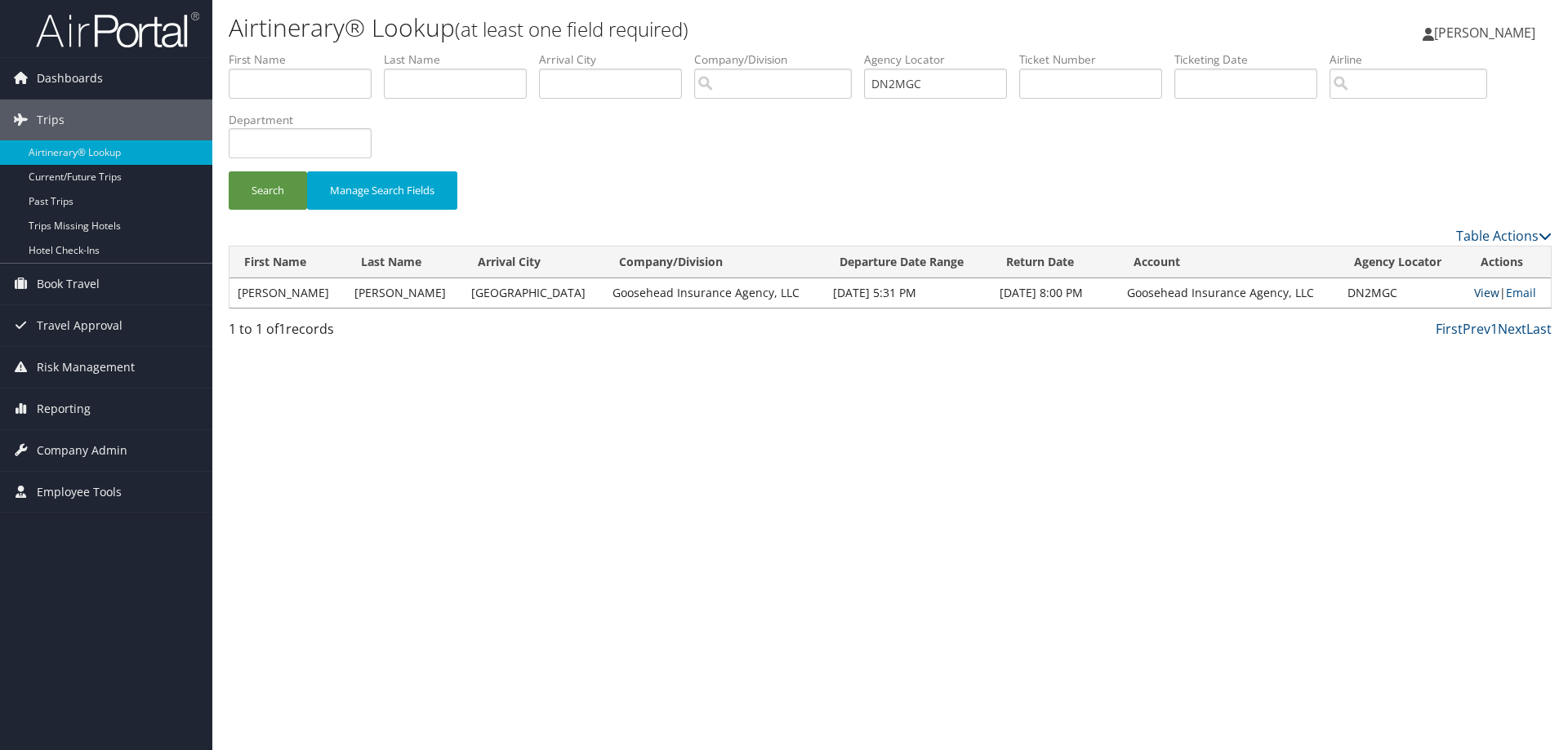
click at [1474, 288] on link "View" at bounding box center [1486, 292] width 25 height 15
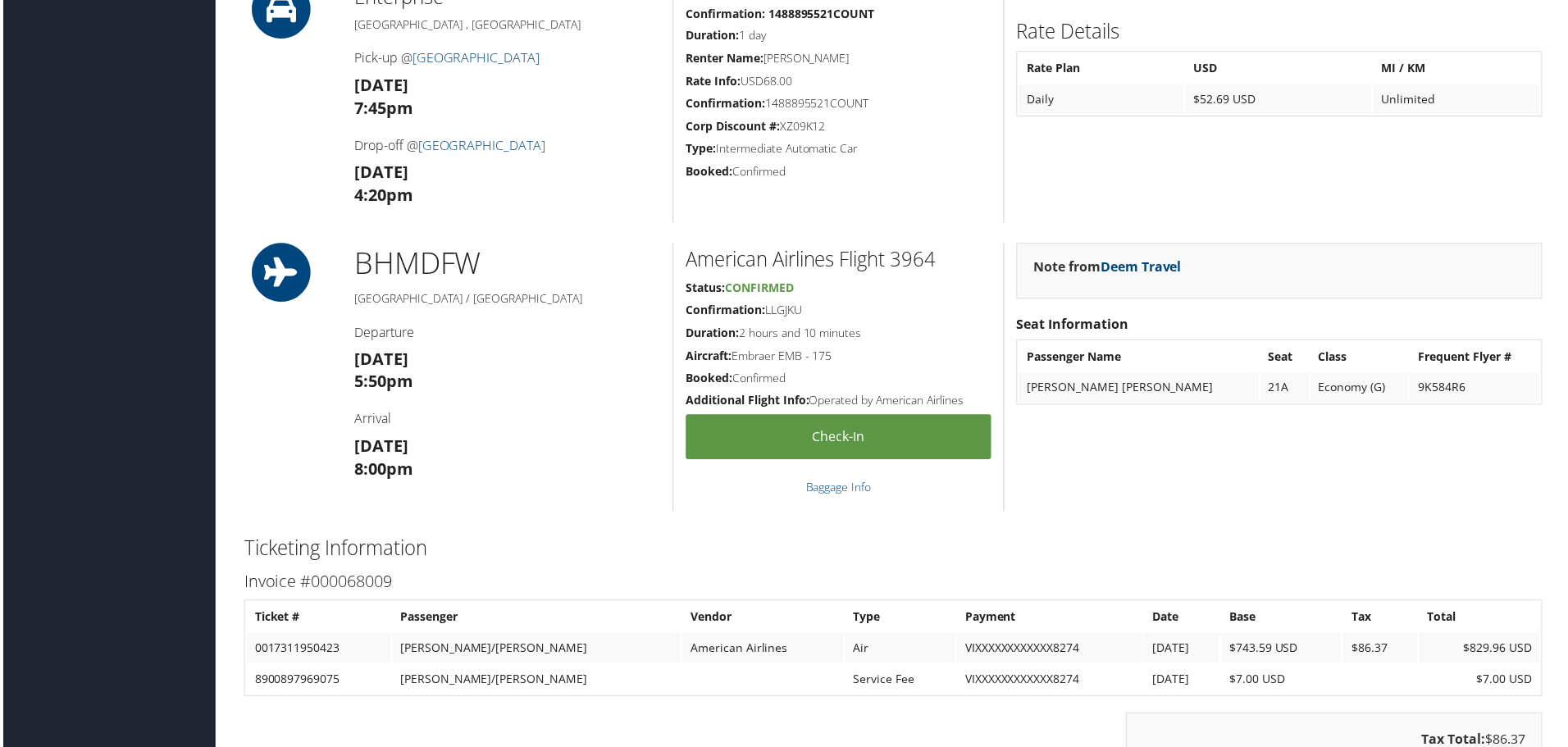
scroll to position [1148, 0]
